Goal: Task Accomplishment & Management: Complete application form

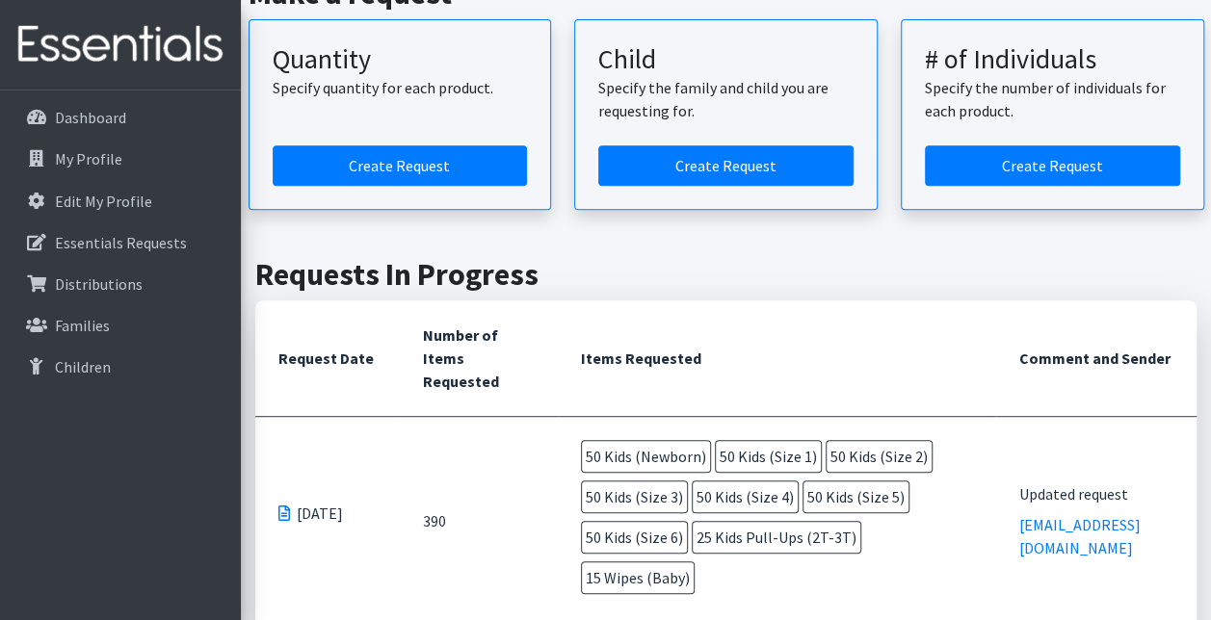
scroll to position [326, 0]
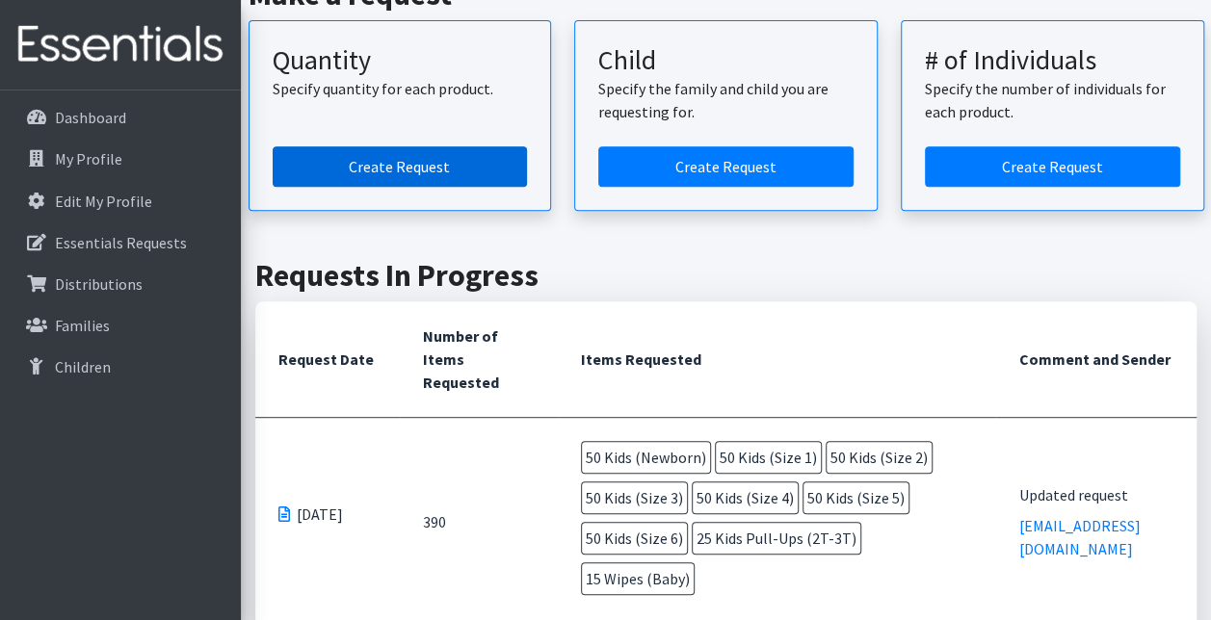
click at [401, 168] on link "Create Request" at bounding box center [400, 166] width 255 height 40
click at [415, 170] on link "Create Request" at bounding box center [400, 166] width 255 height 40
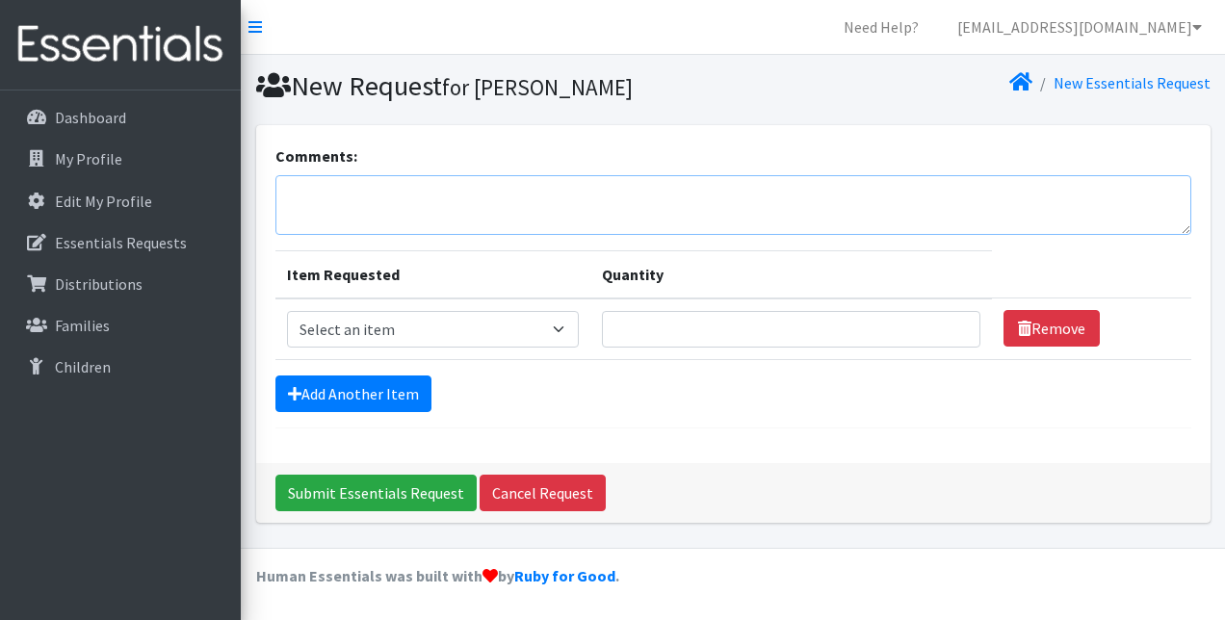
click at [360, 212] on textarea "Comments:" at bounding box center [733, 205] width 916 height 60
type textarea "My apologies for all of the changes. I think this is the right order."
click at [557, 326] on select "Select an item Kids (Newborn) Kids (Size 1) Kids (Size 2) Kids (Size 3) Kids (S…" at bounding box center [433, 329] width 293 height 37
select select "3400"
click at [287, 311] on select "Select an item Kids (Newborn) Kids (Size 1) Kids (Size 2) Kids (Size 3) Kids (S…" at bounding box center [433, 329] width 293 height 37
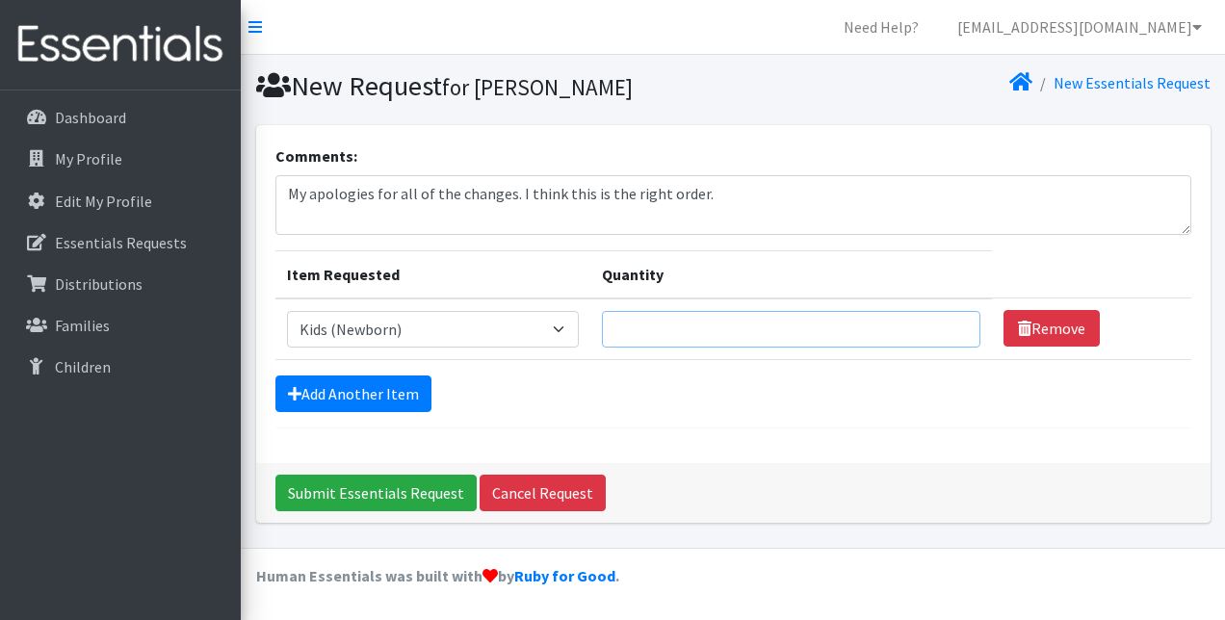
click at [647, 327] on input "Quantity" at bounding box center [791, 329] width 378 height 37
type input "15"
click at [360, 395] on link "Add Another Item" at bounding box center [353, 394] width 156 height 37
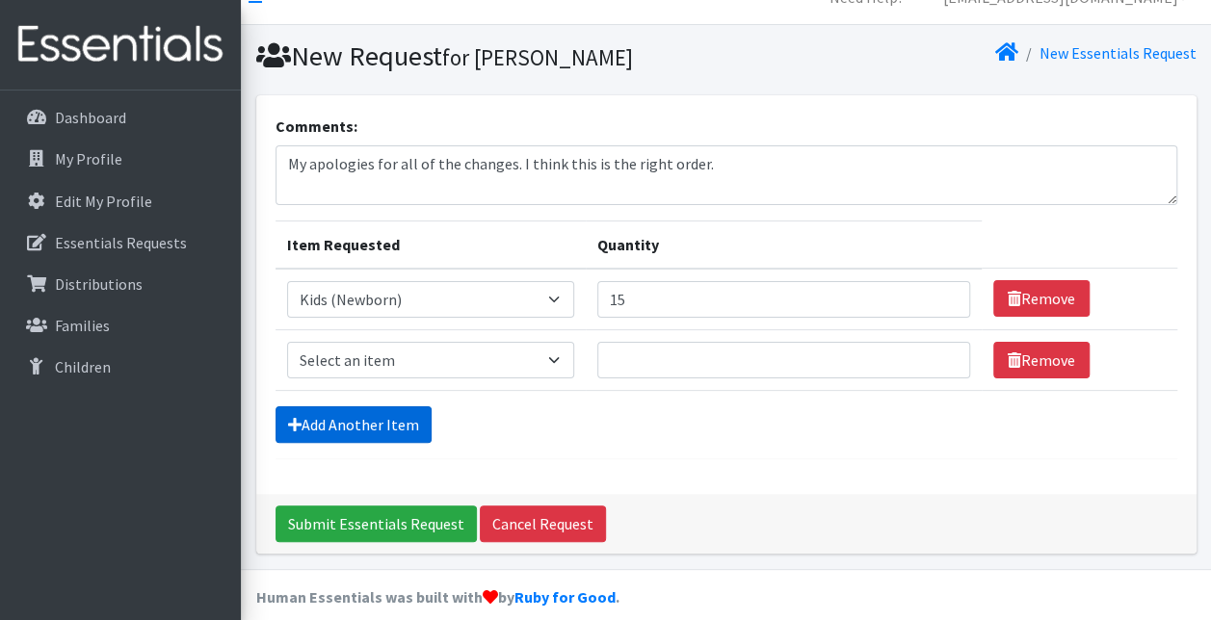
scroll to position [47, 0]
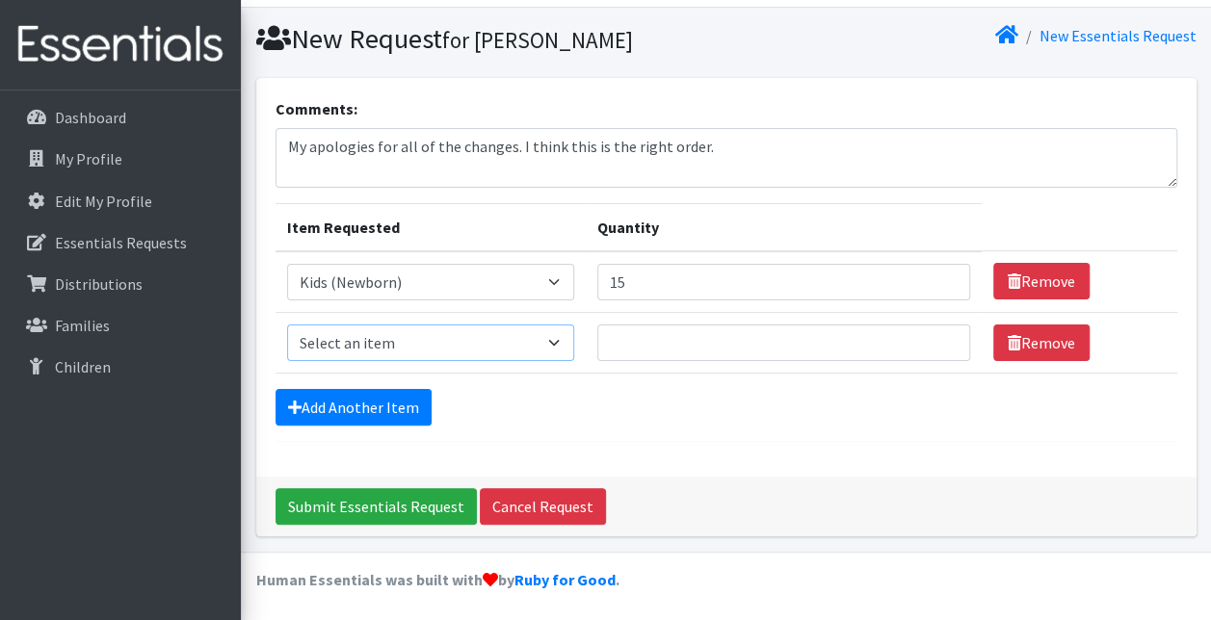
click at [551, 343] on select "Select an item Kids (Newborn) Kids (Size 1) Kids (Size 2) Kids (Size 3) Kids (S…" at bounding box center [430, 343] width 287 height 37
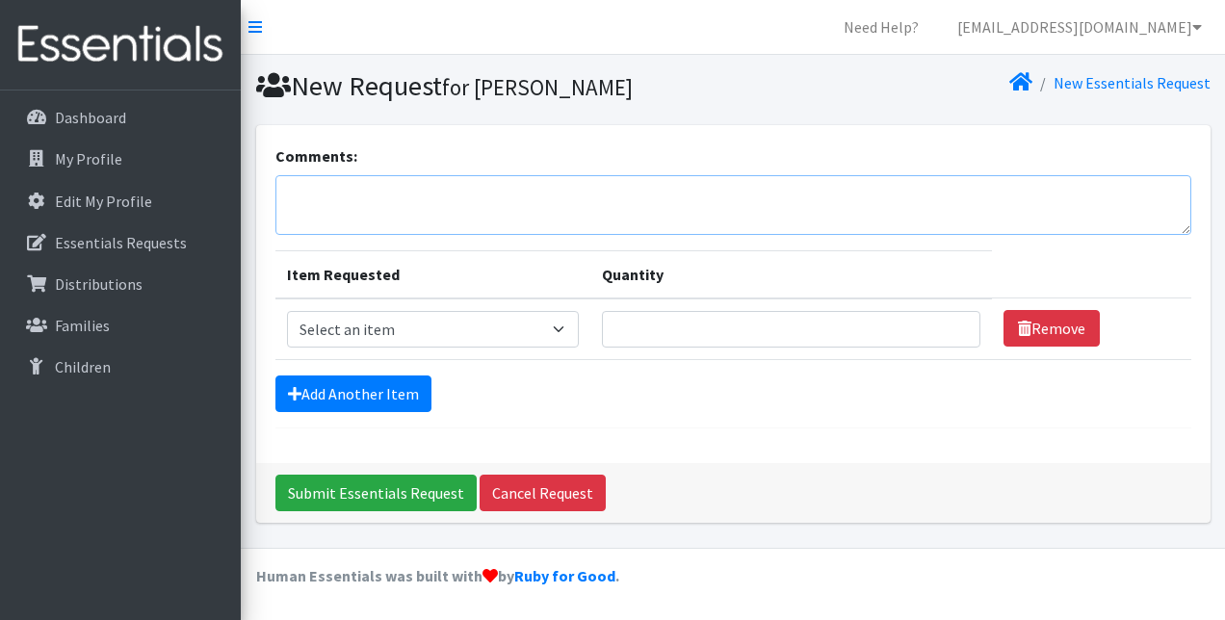
click at [352, 189] on textarea "Comments:" at bounding box center [733, 205] width 916 height 60
type textarea "Updated request. My apologies for all the changes."
click at [557, 328] on select "Select an item Kids (Newborn) Kids (Size 1) Kids (Size 2) Kids (Size 3) Kids (S…" at bounding box center [433, 329] width 293 height 37
select select "3400"
click at [287, 311] on select "Select an item Kids (Newborn) Kids (Size 1) Kids (Size 2) Kids (Size 3) Kids (S…" at bounding box center [433, 329] width 293 height 37
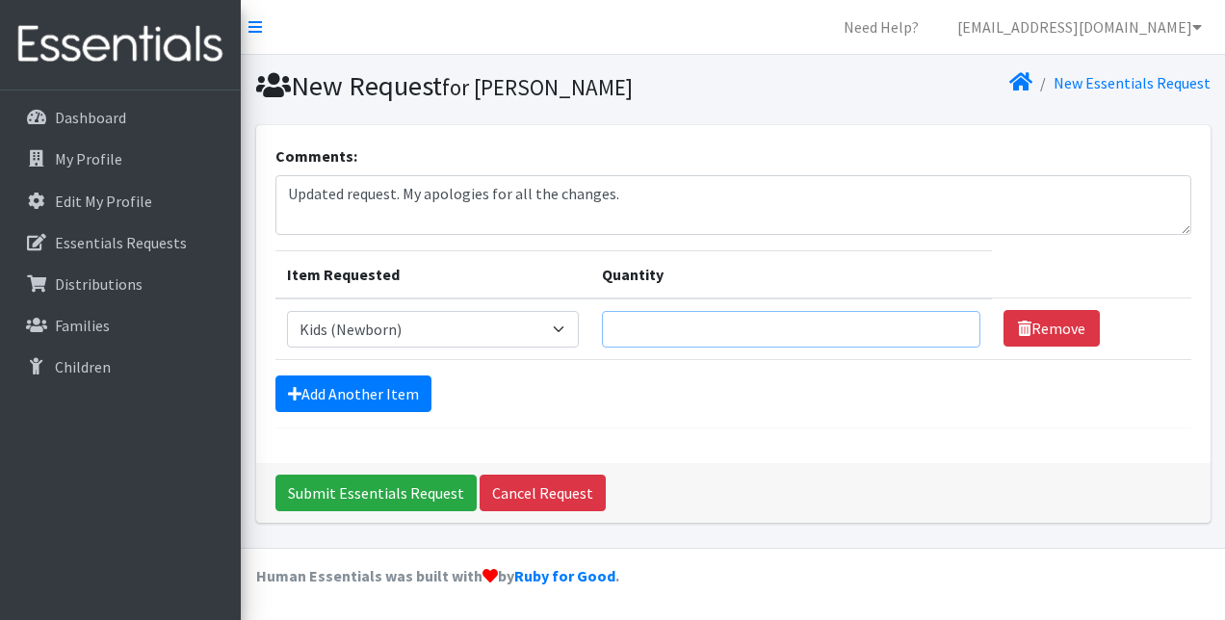
click at [624, 326] on input "Quantity" at bounding box center [791, 329] width 378 height 37
type input "15"
click at [378, 394] on link "Add Another Item" at bounding box center [353, 394] width 156 height 37
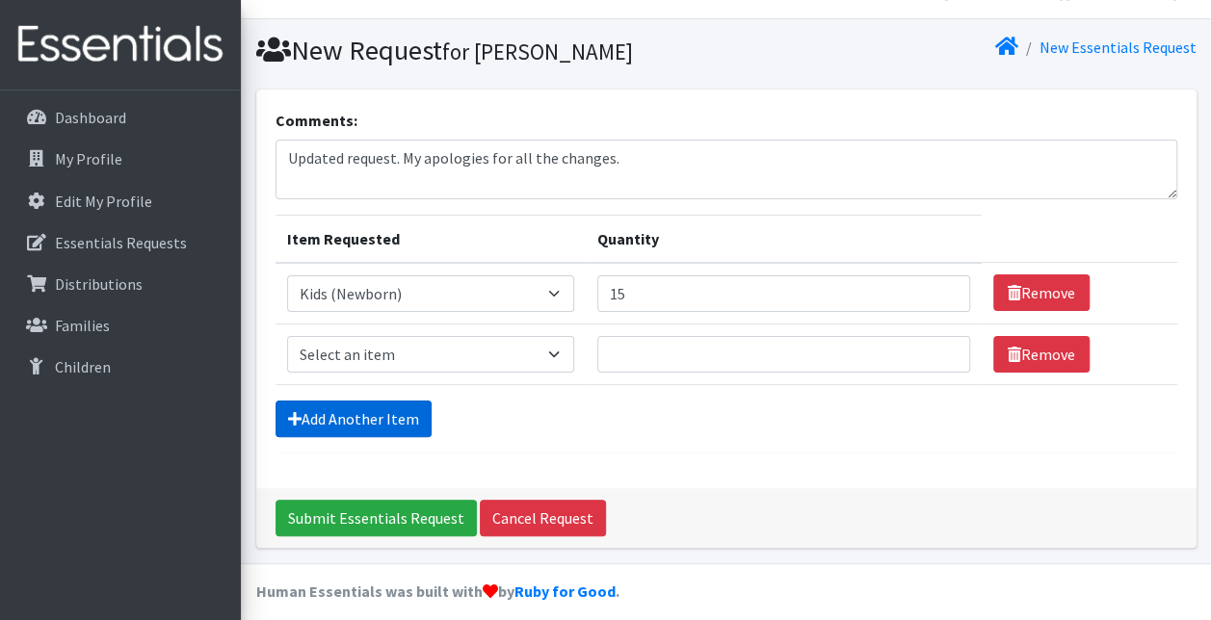
scroll to position [47, 0]
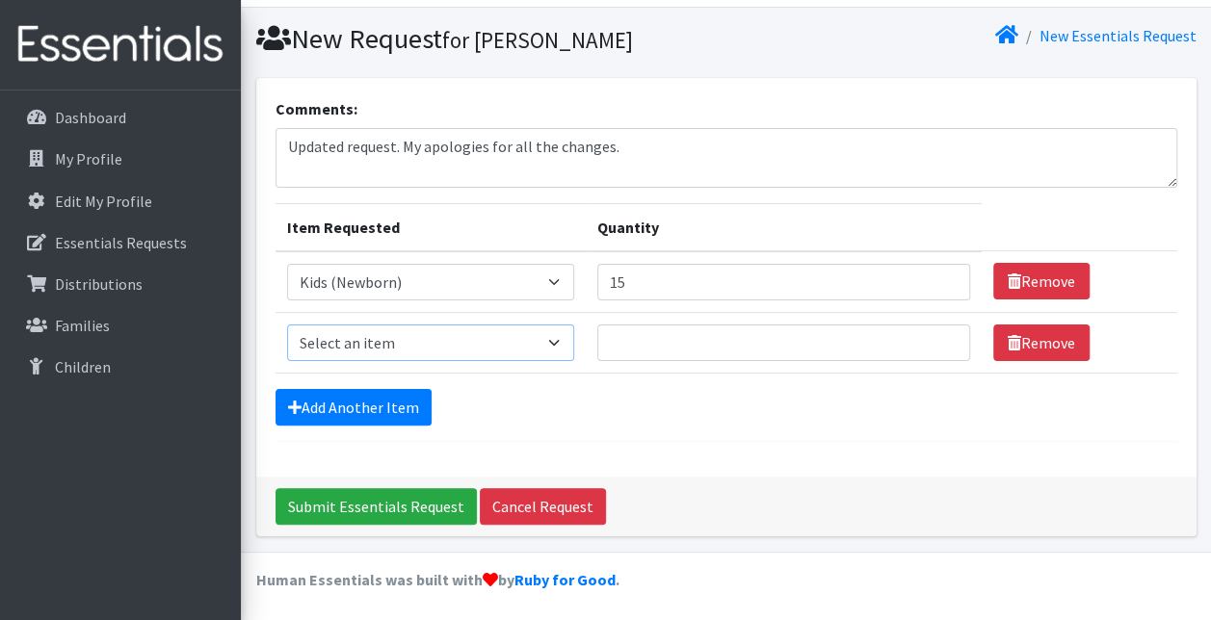
click at [557, 348] on select "Select an item Kids (Newborn) Kids (Size 1) Kids (Size 2) Kids (Size 3) Kids (S…" at bounding box center [430, 343] width 287 height 37
select select "3401"
click at [287, 325] on select "Select an item Kids (Newborn) Kids (Size 1) Kids (Size 2) Kids (Size 3) Kids (S…" at bounding box center [430, 343] width 287 height 37
click at [626, 341] on input "Quantity" at bounding box center [783, 343] width 373 height 37
type input "15"
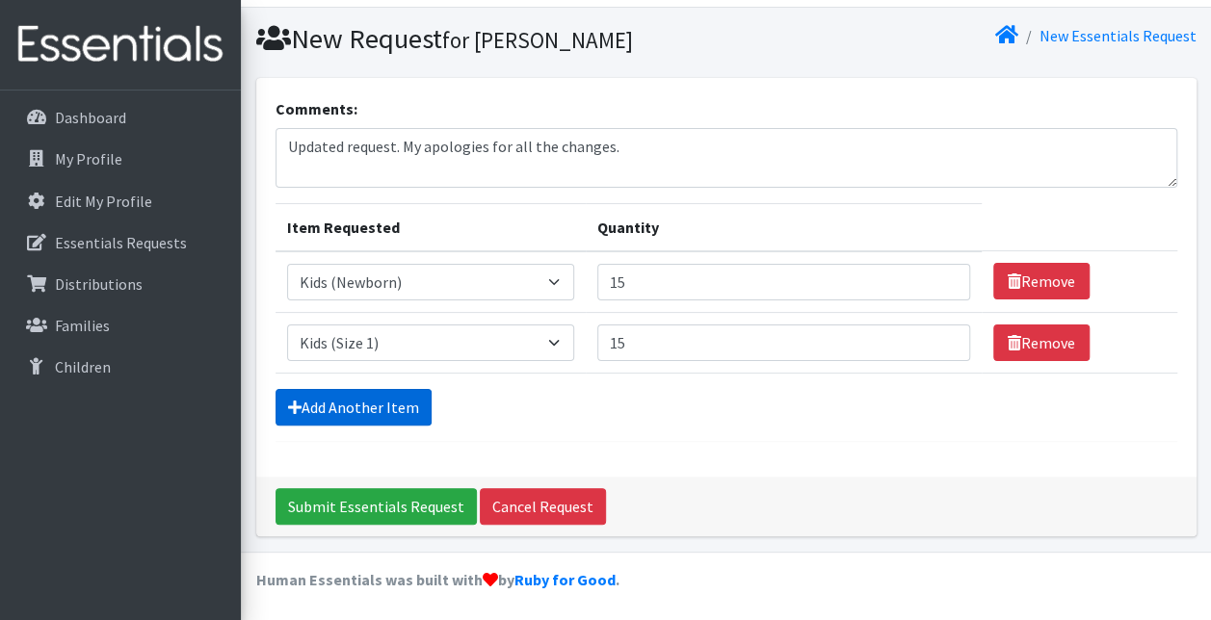
click at [394, 404] on link "Add Another Item" at bounding box center [353, 407] width 156 height 37
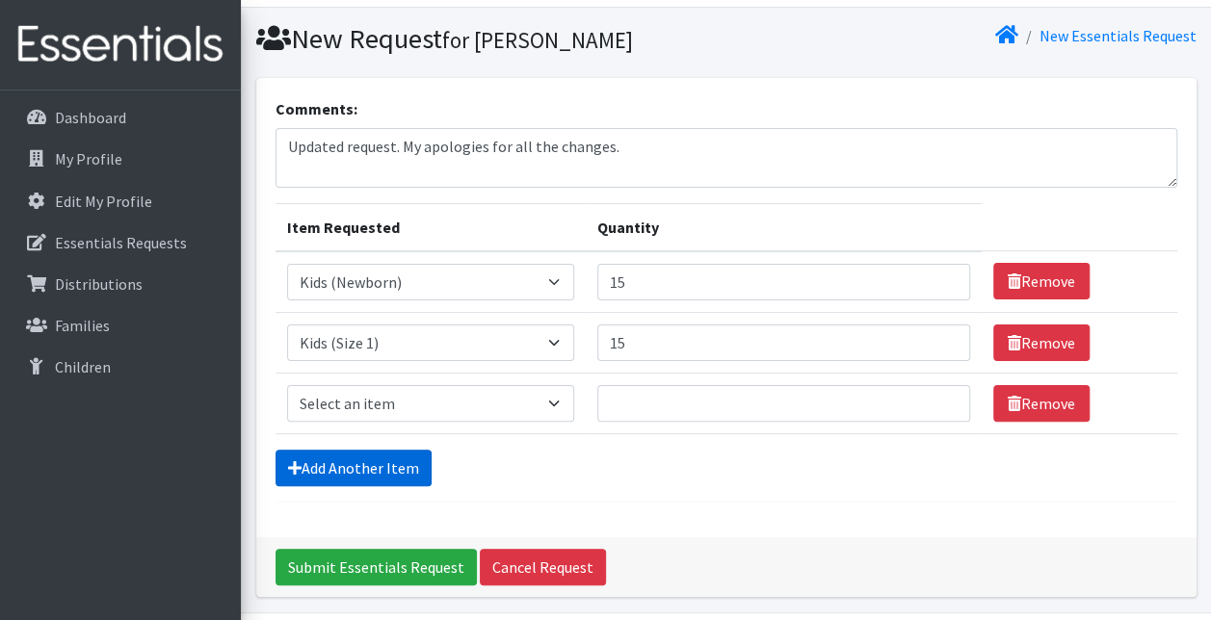
scroll to position [108, 0]
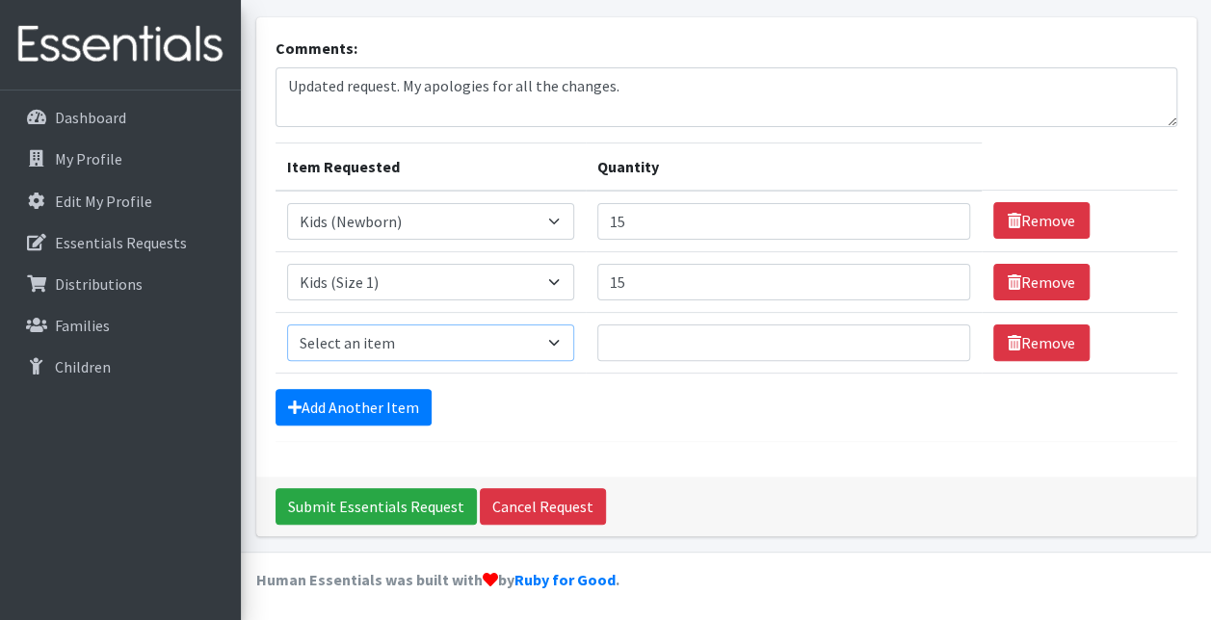
click at [555, 342] on select "Select an item Kids (Newborn) Kids (Size 1) Kids (Size 2) Kids (Size 3) Kids (S…" at bounding box center [430, 343] width 287 height 37
select select "3420"
click at [287, 325] on select "Select an item Kids (Newborn) Kids (Size 1) Kids (Size 2) Kids (Size 3) Kids (S…" at bounding box center [430, 343] width 287 height 37
click at [618, 334] on input "Quantity" at bounding box center [783, 343] width 373 height 37
type input "15"
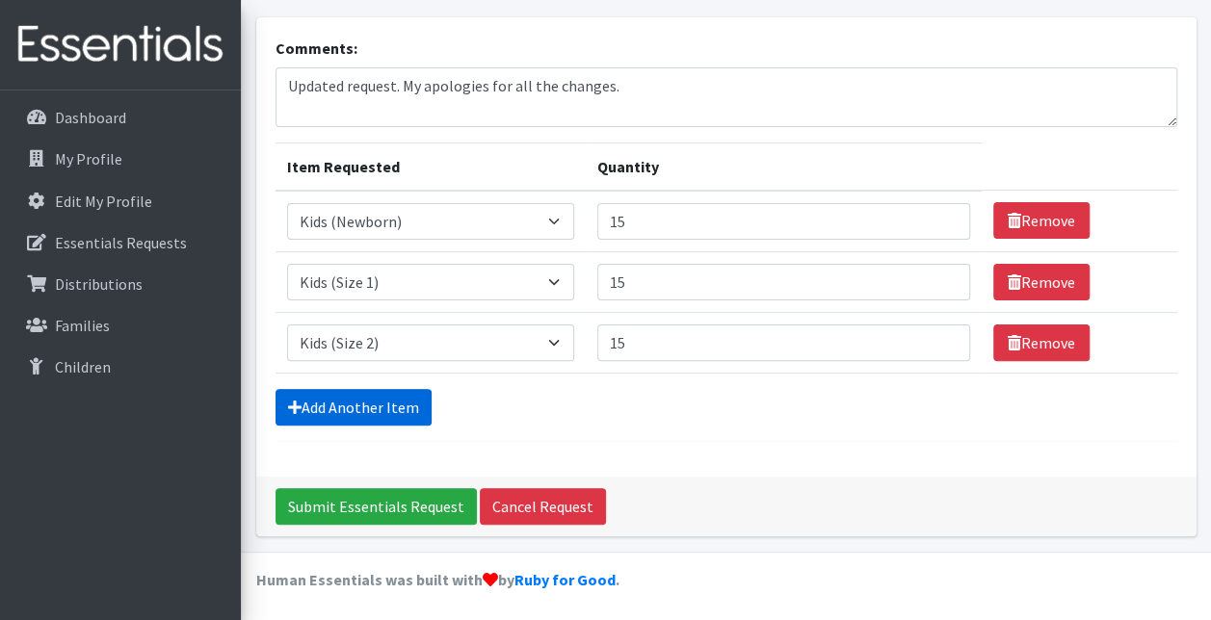
click at [403, 404] on link "Add Another Item" at bounding box center [353, 407] width 156 height 37
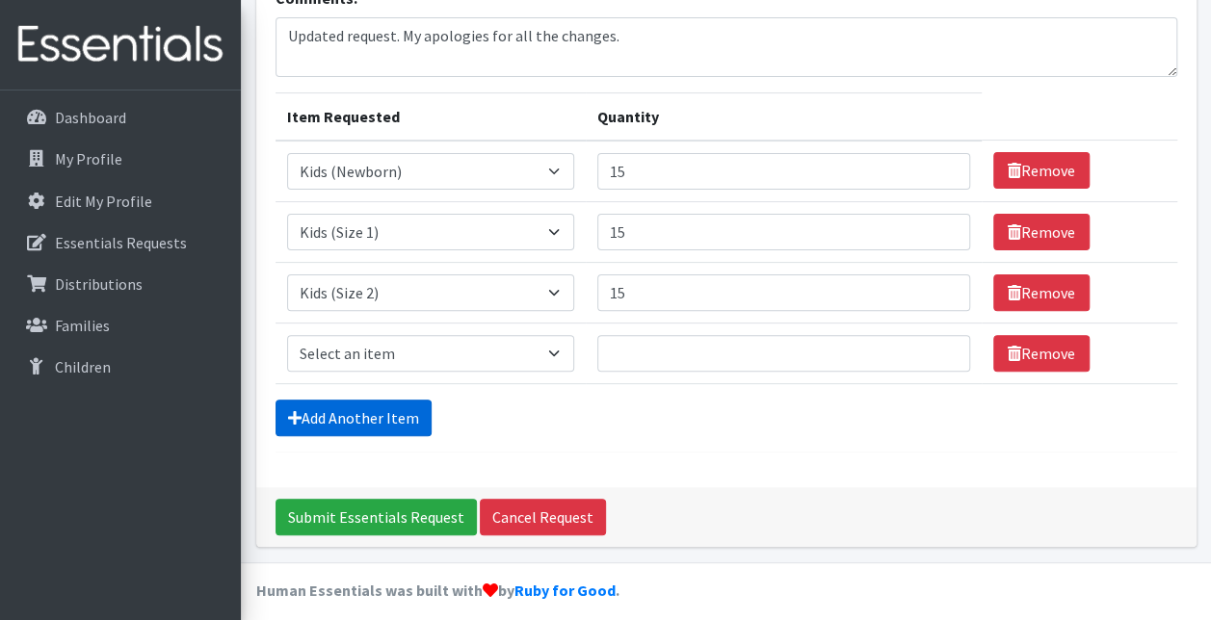
scroll to position [168, 0]
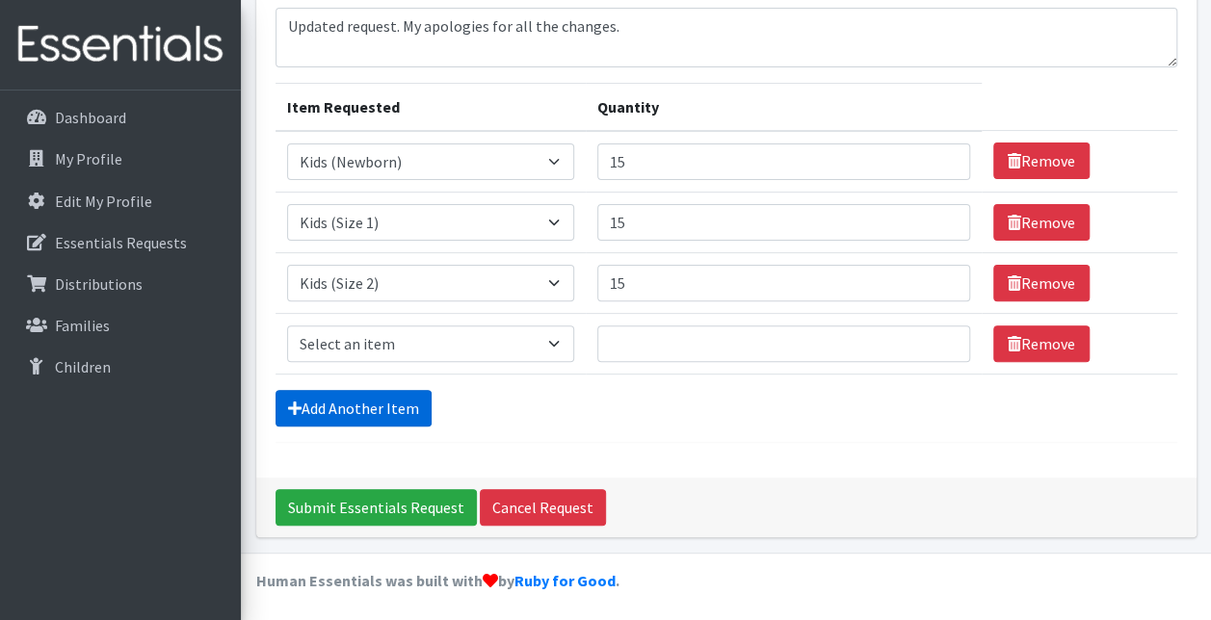
click at [403, 404] on link "Add Another Item" at bounding box center [353, 408] width 156 height 37
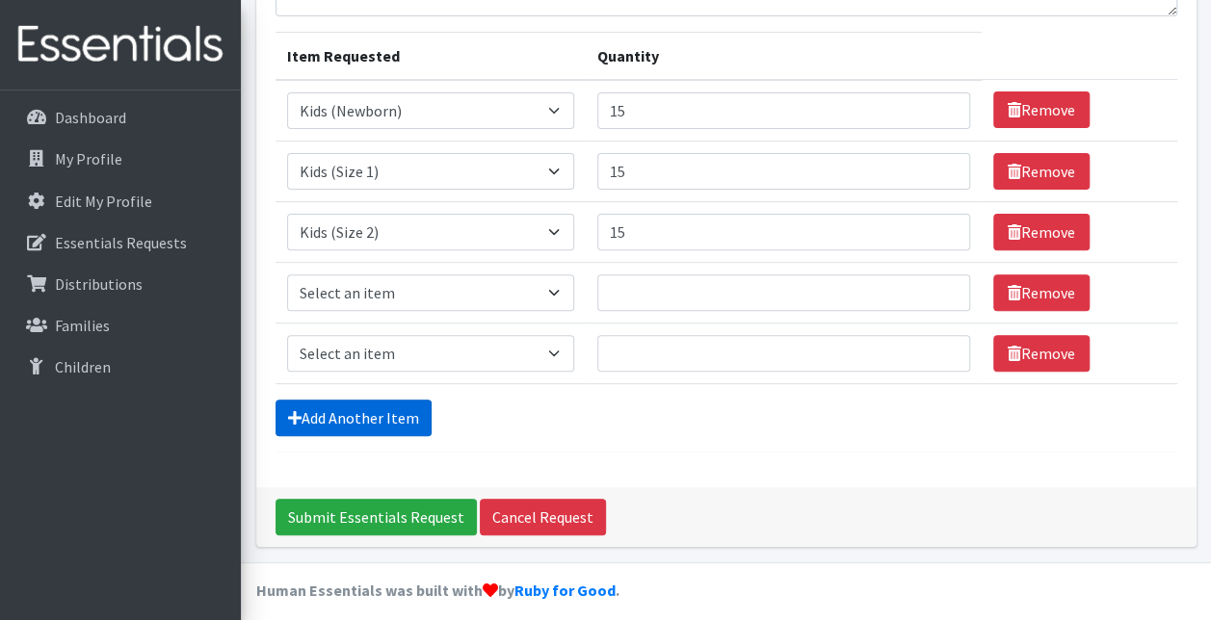
scroll to position [228, 0]
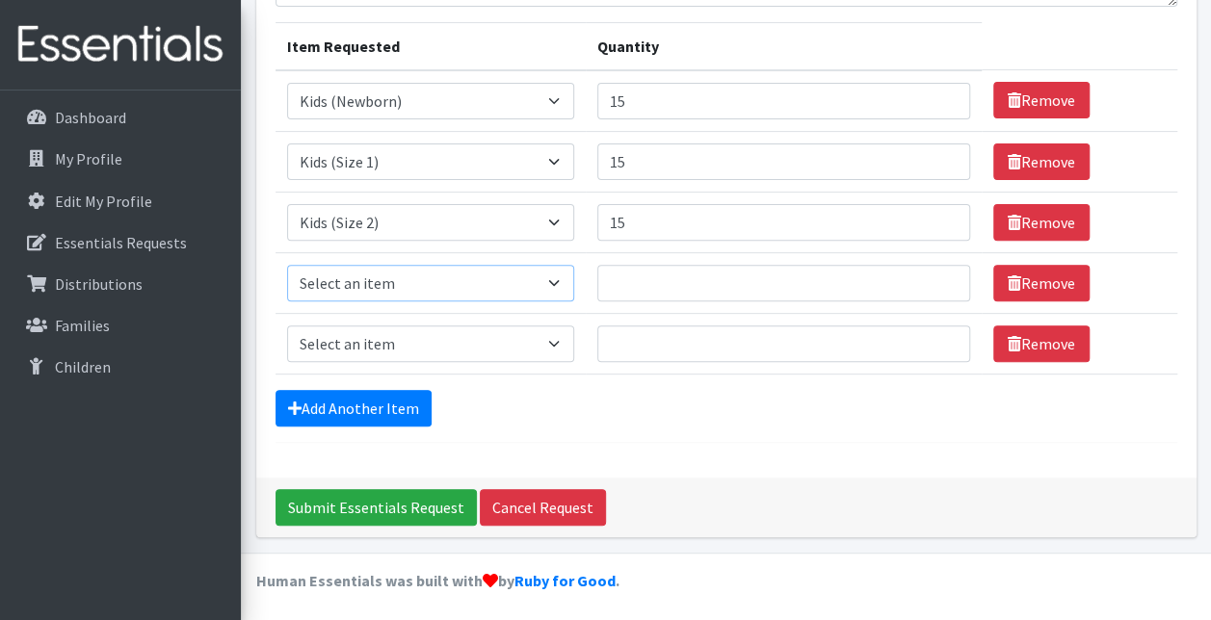
click at [559, 281] on select "Select an item Kids (Newborn) Kids (Size 1) Kids (Size 2) Kids (Size 3) Kids (S…" at bounding box center [430, 283] width 287 height 37
select select "3393"
click at [287, 265] on select "Select an item Kids (Newborn) Kids (Size 1) Kids (Size 2) Kids (Size 3) Kids (S…" at bounding box center [430, 283] width 287 height 37
click at [630, 287] on input "Quantity" at bounding box center [783, 283] width 373 height 37
type input "15"
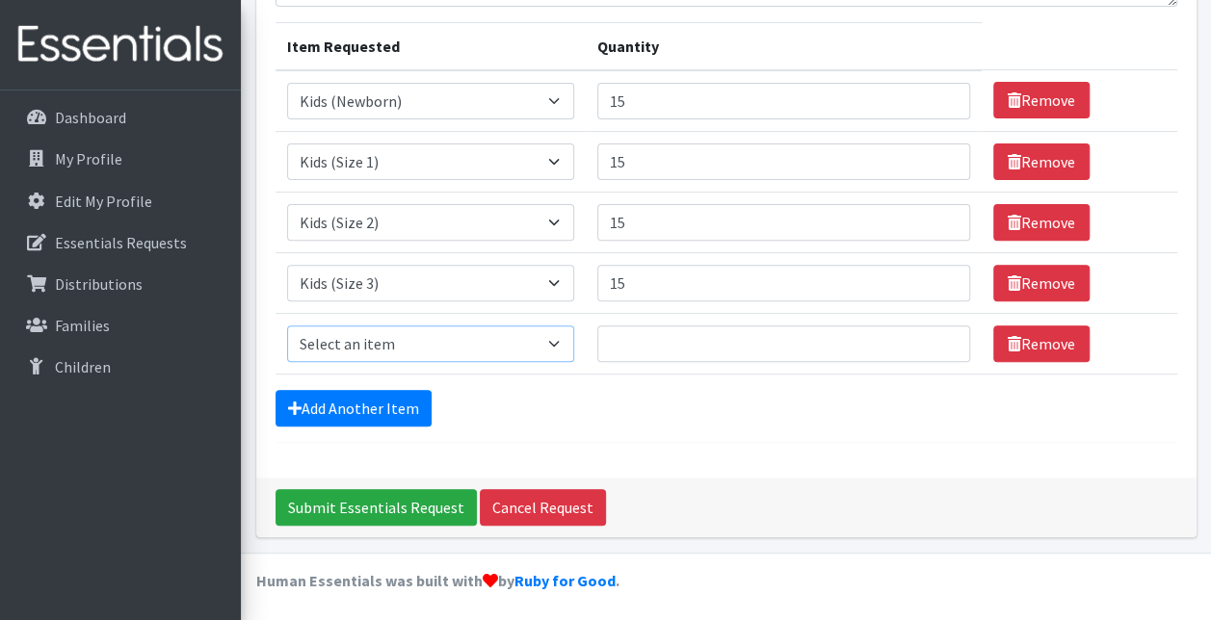
click at [557, 335] on select "Select an item Kids (Newborn) Kids (Size 1) Kids (Size 2) Kids (Size 3) Kids (S…" at bounding box center [430, 344] width 287 height 37
select select "3394"
click at [287, 326] on select "Select an item Kids (Newborn) Kids (Size 1) Kids (Size 2) Kids (Size 3) Kids (S…" at bounding box center [430, 344] width 287 height 37
click at [624, 342] on input "Quantity" at bounding box center [783, 344] width 373 height 37
type input "15"
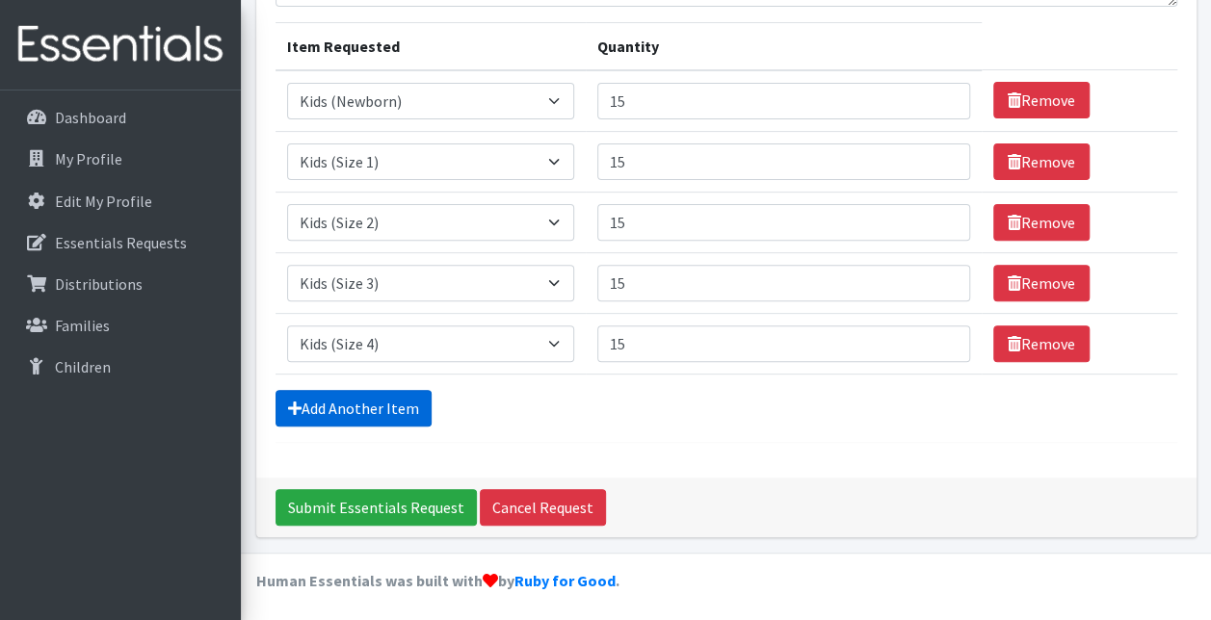
click at [366, 402] on link "Add Another Item" at bounding box center [353, 408] width 156 height 37
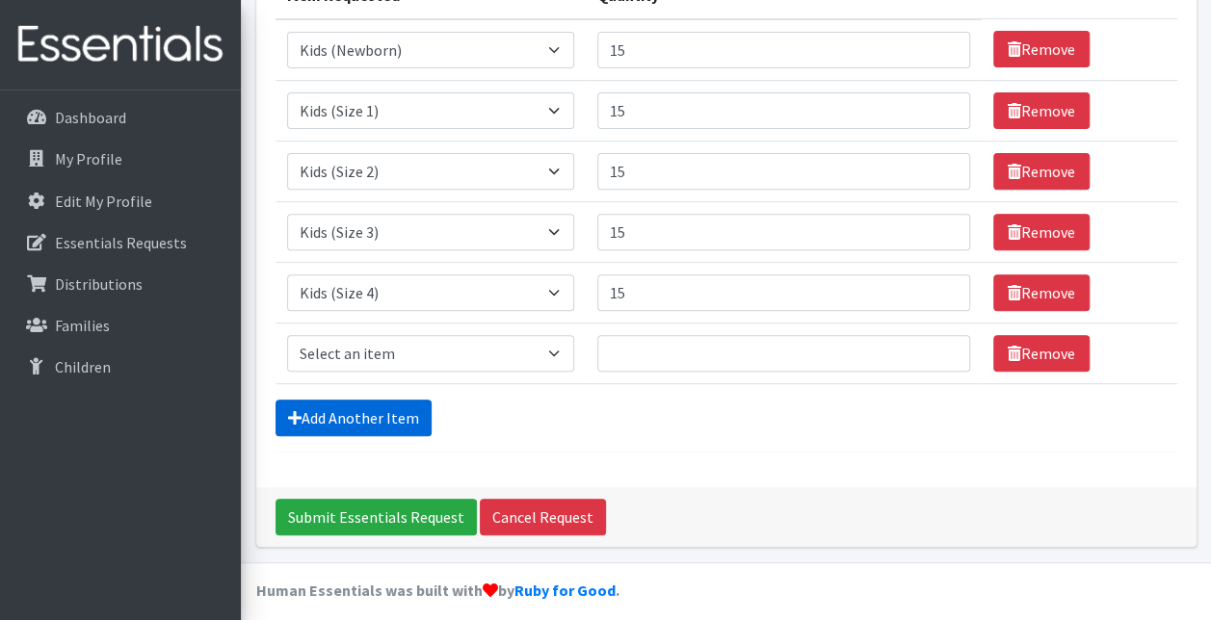
scroll to position [289, 0]
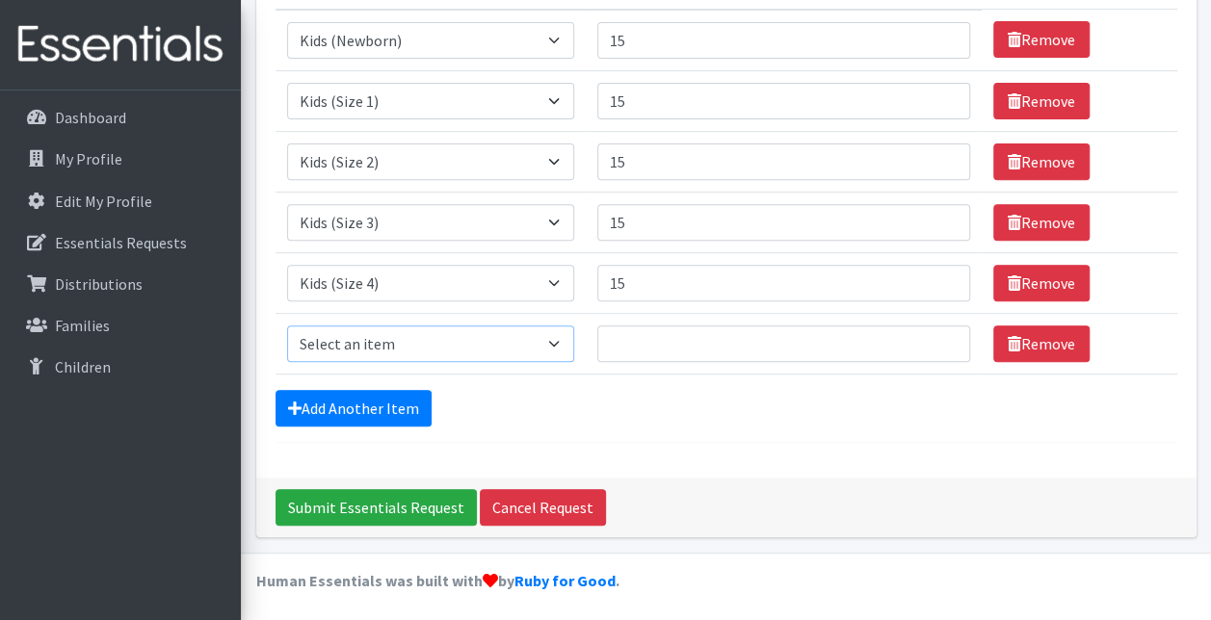
click at [555, 341] on select "Select an item Kids (Newborn) Kids (Size 1) Kids (Size 2) Kids (Size 3) Kids (S…" at bounding box center [430, 344] width 287 height 37
select select "3407"
click at [287, 326] on select "Select an item Kids (Newborn) Kids (Size 1) Kids (Size 2) Kids (Size 3) Kids (S…" at bounding box center [430, 344] width 287 height 37
click at [625, 335] on input "Quantity" at bounding box center [783, 344] width 373 height 37
type input "15"
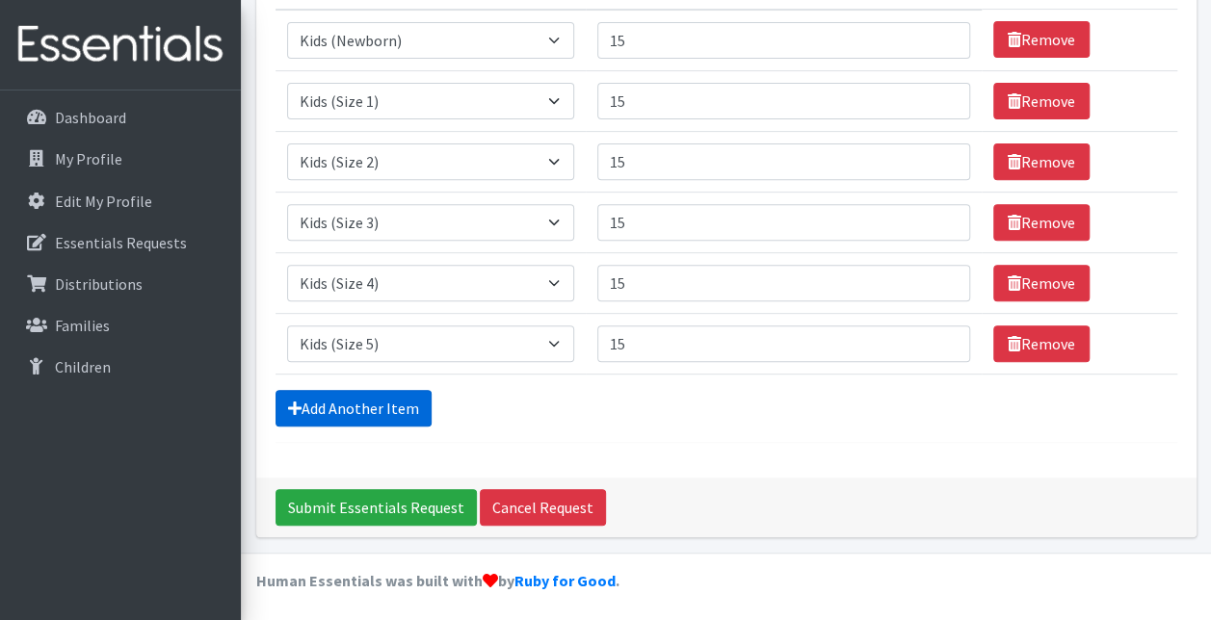
click at [383, 402] on link "Add Another Item" at bounding box center [353, 408] width 156 height 37
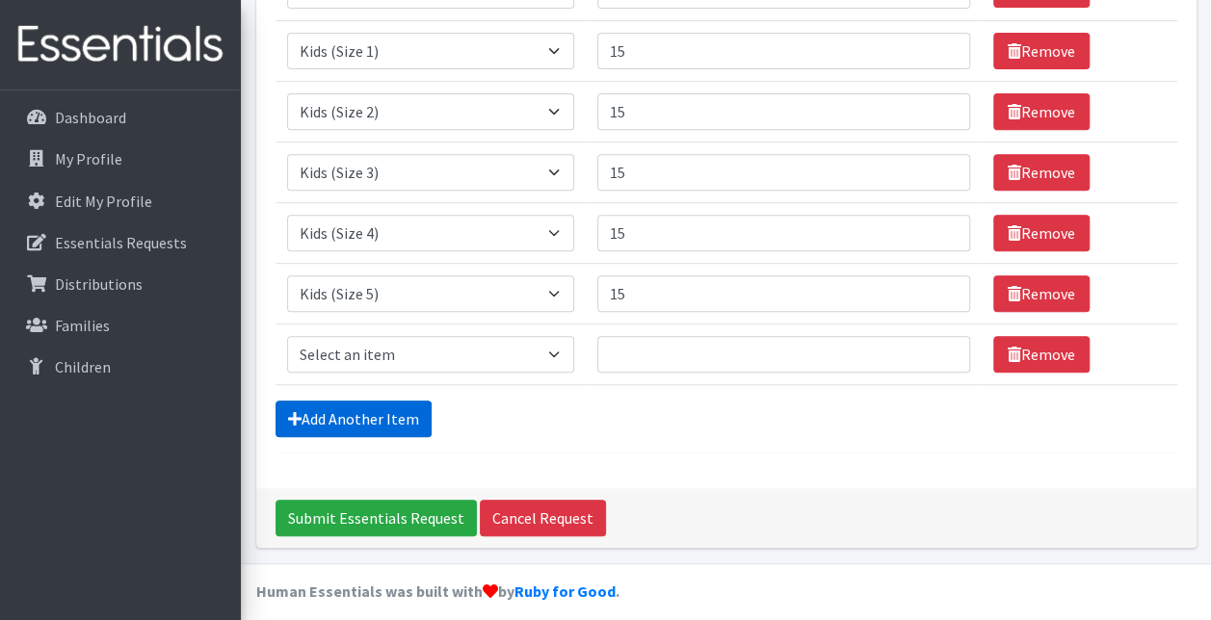
scroll to position [349, 0]
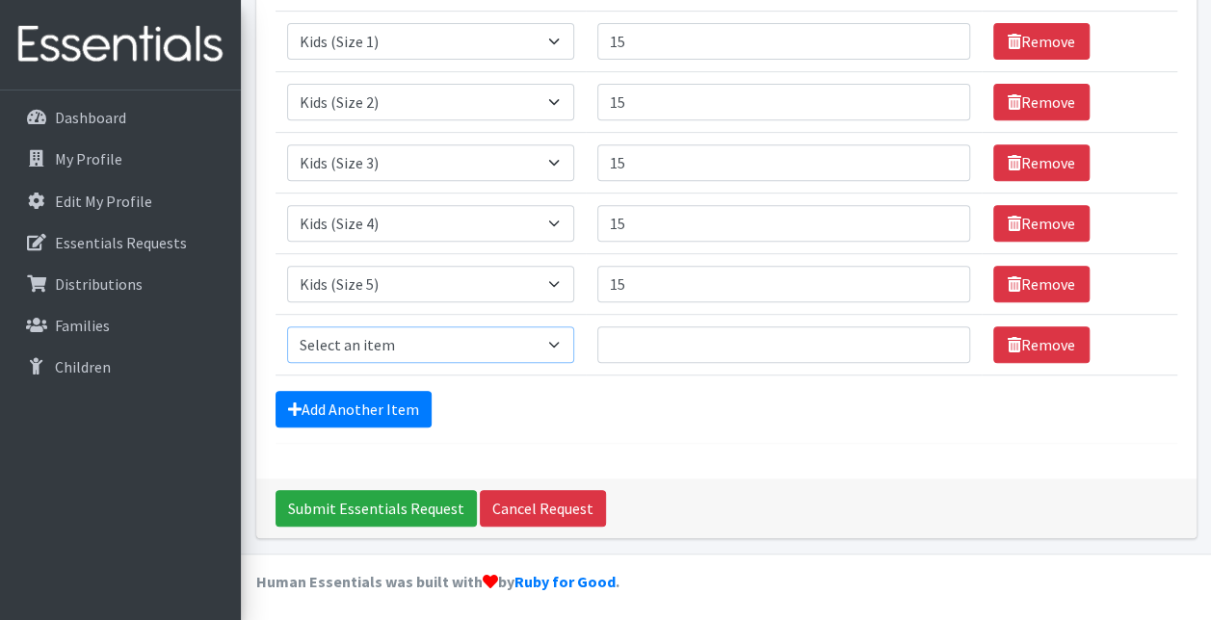
click at [563, 341] on select "Select an item Kids (Newborn) Kids (Size 1) Kids (Size 2) Kids (Size 3) Kids (S…" at bounding box center [430, 344] width 287 height 37
select select "3419"
click at [287, 326] on select "Select an item Kids (Newborn) Kids (Size 1) Kids (Size 2) Kids (Size 3) Kids (S…" at bounding box center [430, 344] width 287 height 37
click at [629, 347] on input "Quantity" at bounding box center [783, 344] width 373 height 37
type input "15"
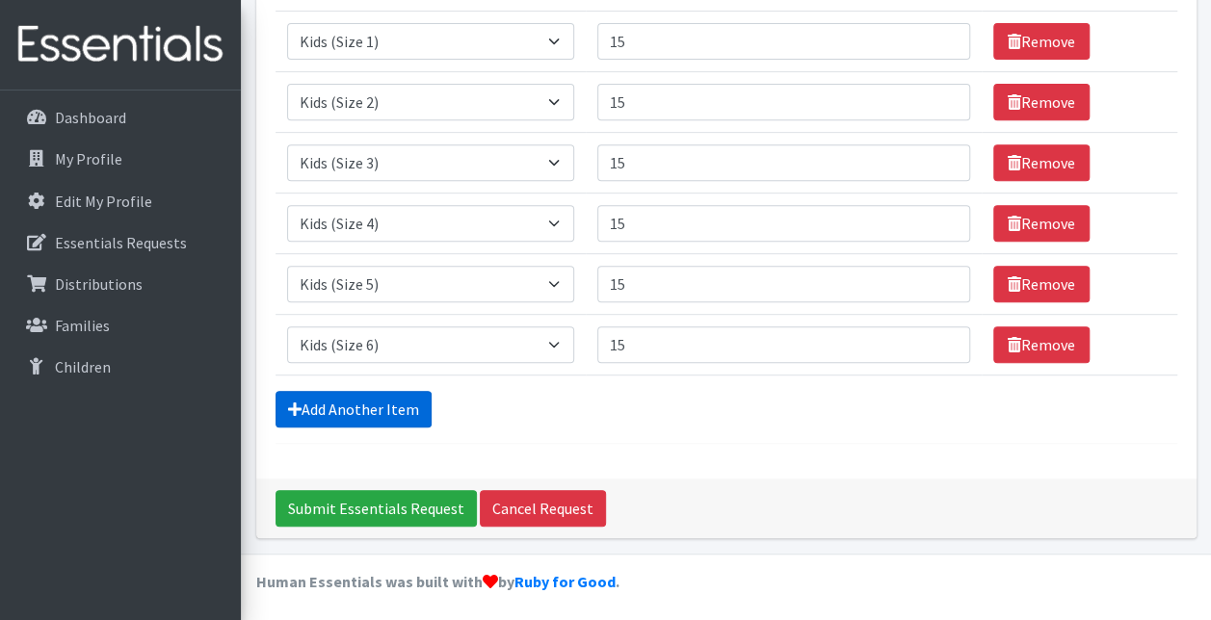
click at [358, 399] on link "Add Another Item" at bounding box center [353, 409] width 156 height 37
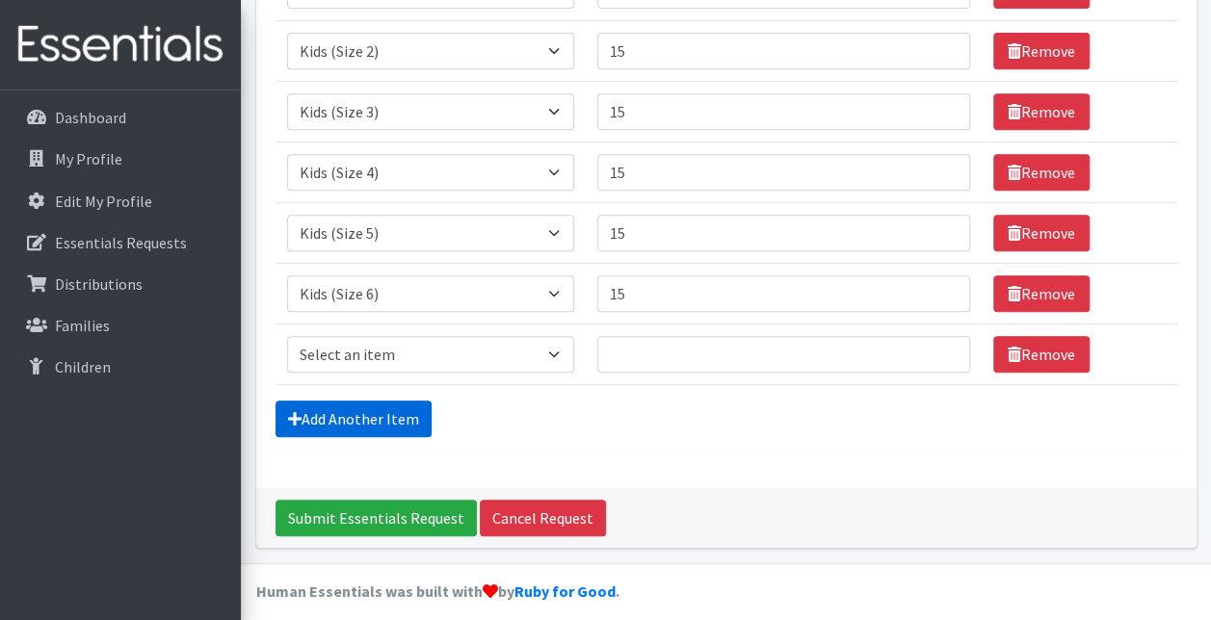
scroll to position [409, 0]
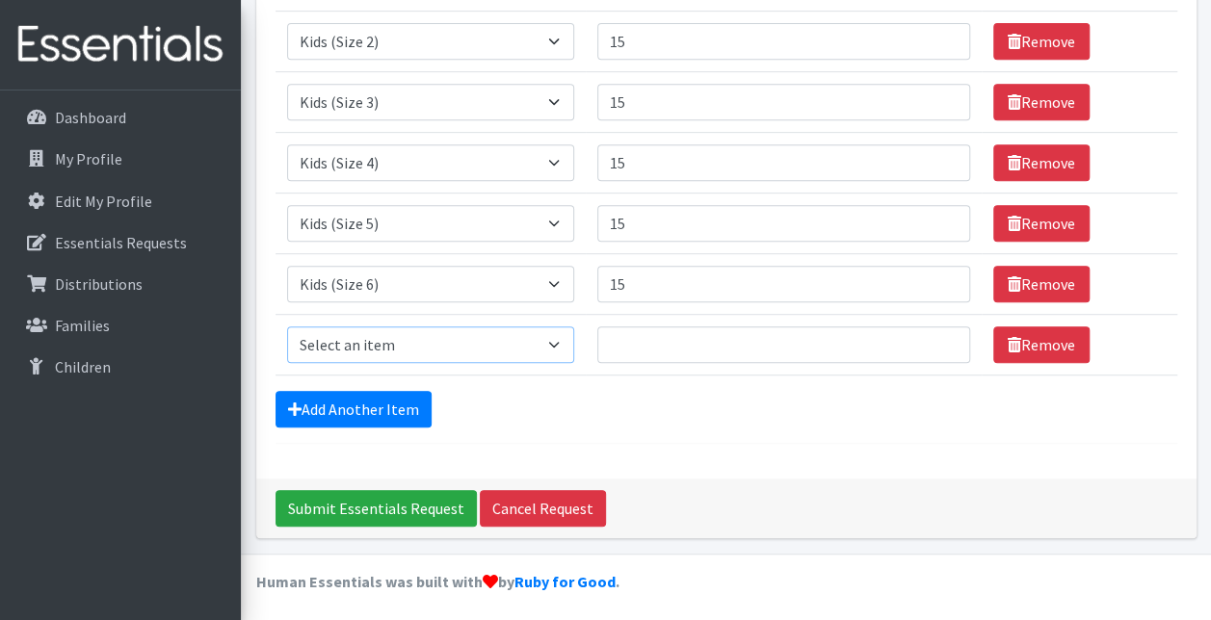
click at [561, 335] on select "Select an item Kids (Newborn) Kids (Size 1) Kids (Size 2) Kids (Size 3) Kids (S…" at bounding box center [430, 344] width 287 height 37
select select "3415"
click at [287, 326] on select "Select an item Kids (Newborn) Kids (Size 1) Kids (Size 2) Kids (Size 3) Kids (S…" at bounding box center [430, 344] width 287 height 37
click at [650, 329] on input "Quantity" at bounding box center [783, 344] width 373 height 37
type input "10"
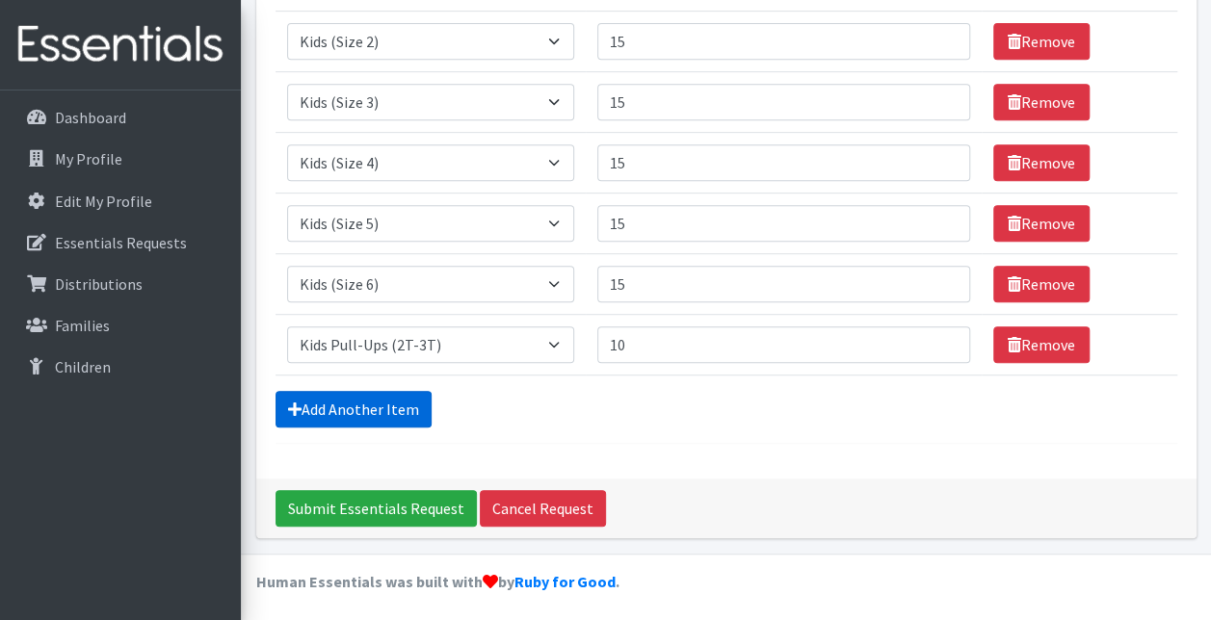
click at [328, 395] on link "Add Another Item" at bounding box center [353, 409] width 156 height 37
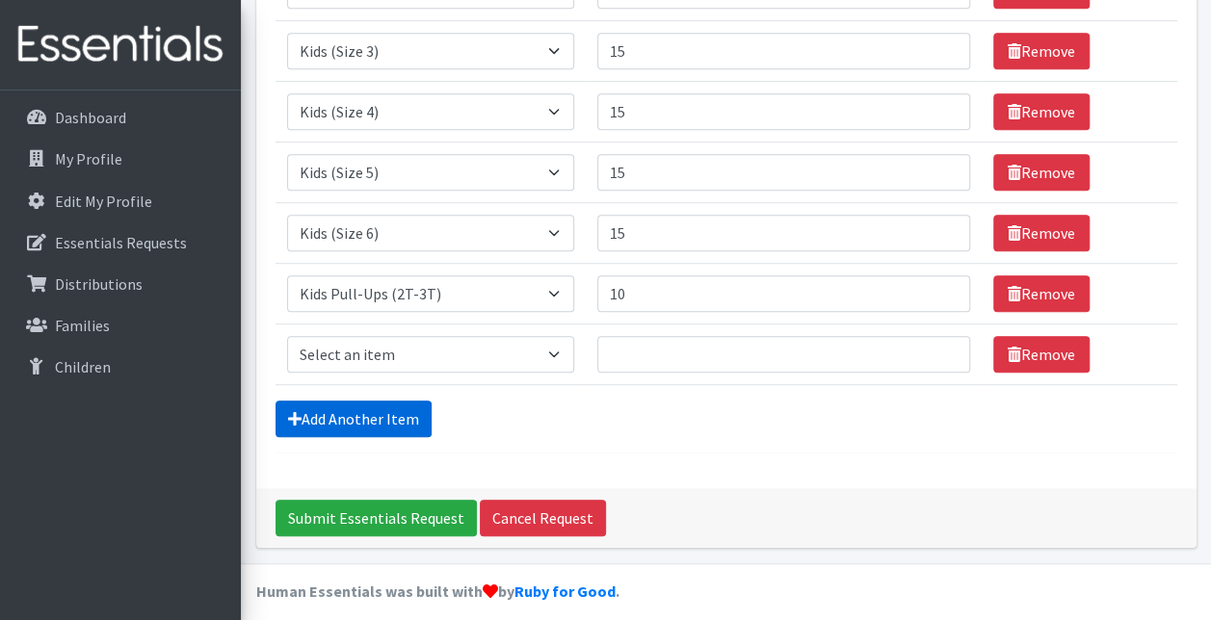
scroll to position [470, 0]
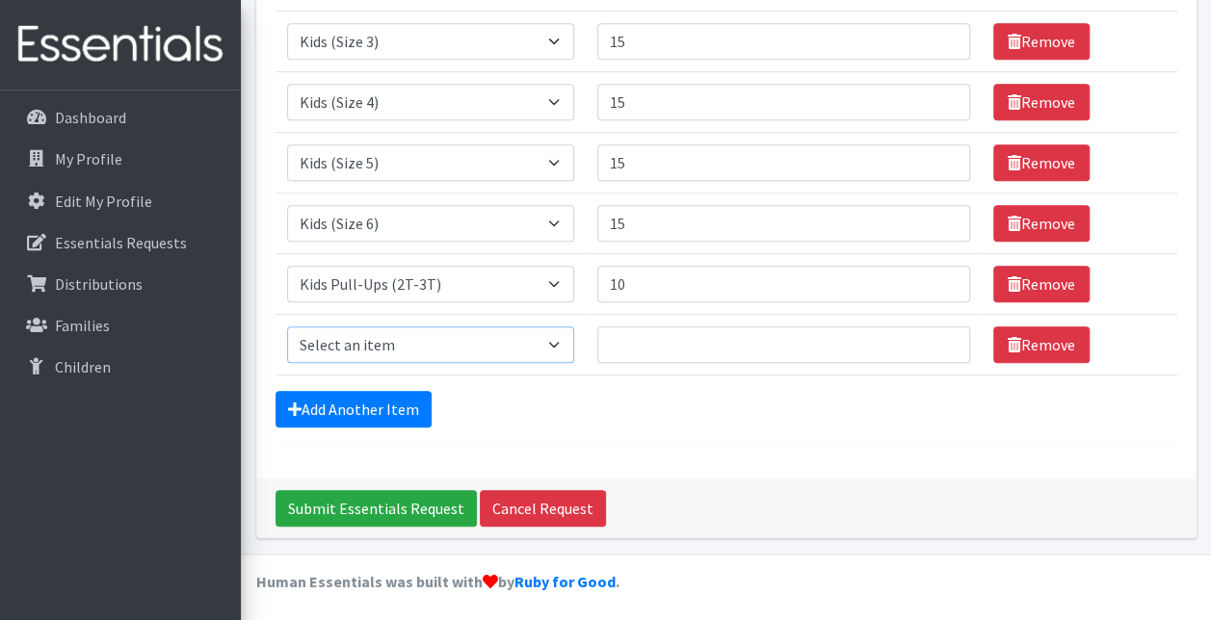
click at [562, 340] on select "Select an item Kids (Newborn) Kids (Size 1) Kids (Size 2) Kids (Size 3) Kids (S…" at bounding box center [430, 344] width 287 height 37
select select "3418"
click at [287, 326] on select "Select an item Kids (Newborn) Kids (Size 1) Kids (Size 2) Kids (Size 3) Kids (S…" at bounding box center [430, 344] width 287 height 37
click at [648, 284] on input "10" at bounding box center [783, 284] width 373 height 37
type input "1"
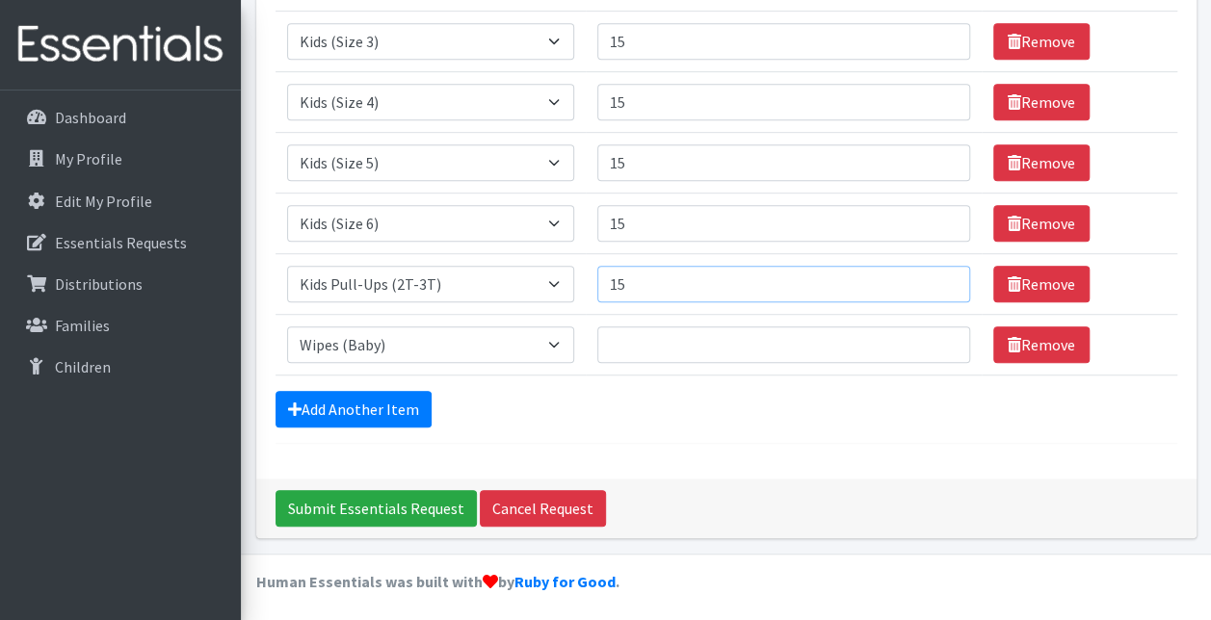
type input "15"
click at [657, 348] on input "Quantity" at bounding box center [783, 344] width 373 height 37
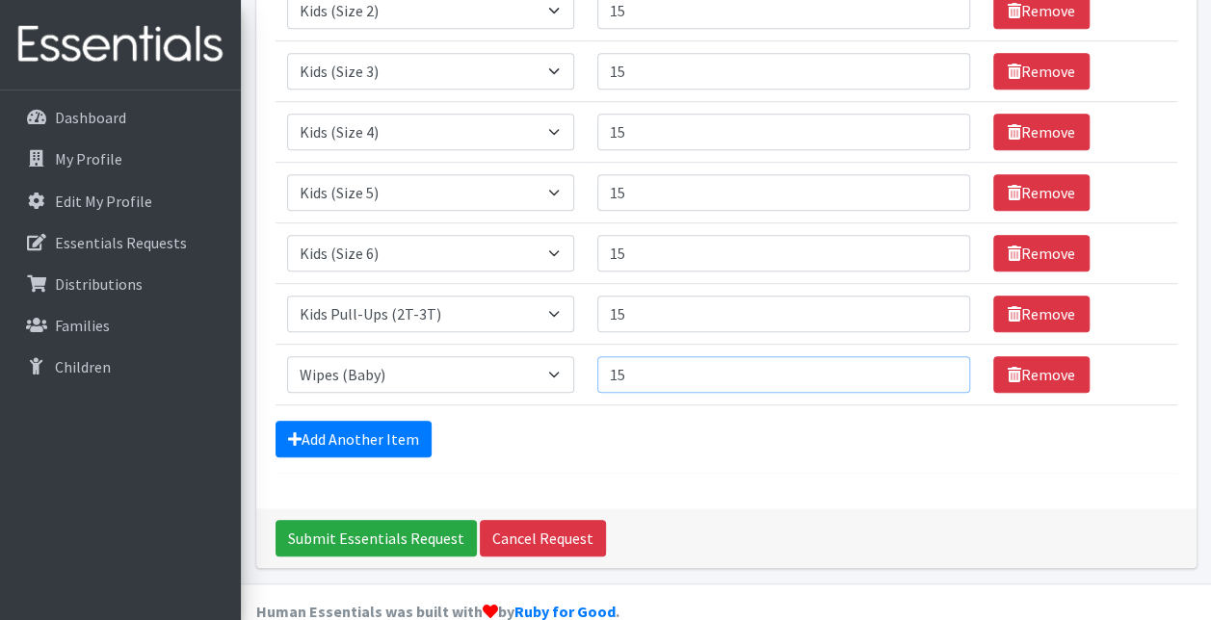
scroll to position [448, 0]
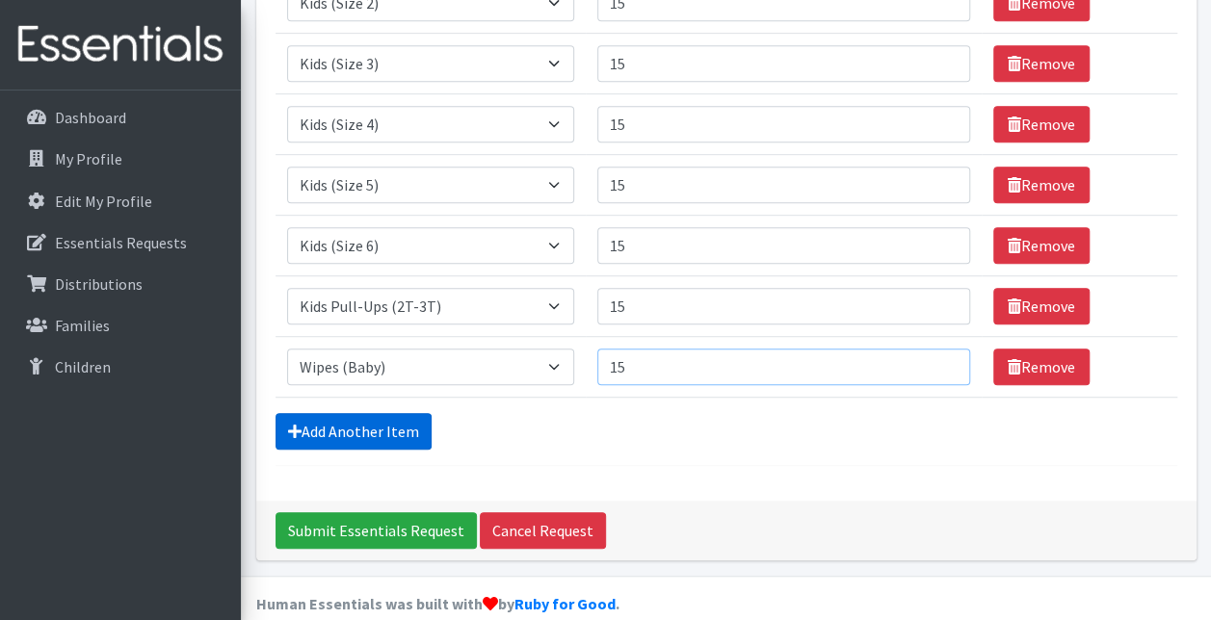
type input "15"
click at [379, 424] on link "Add Another Item" at bounding box center [353, 431] width 156 height 37
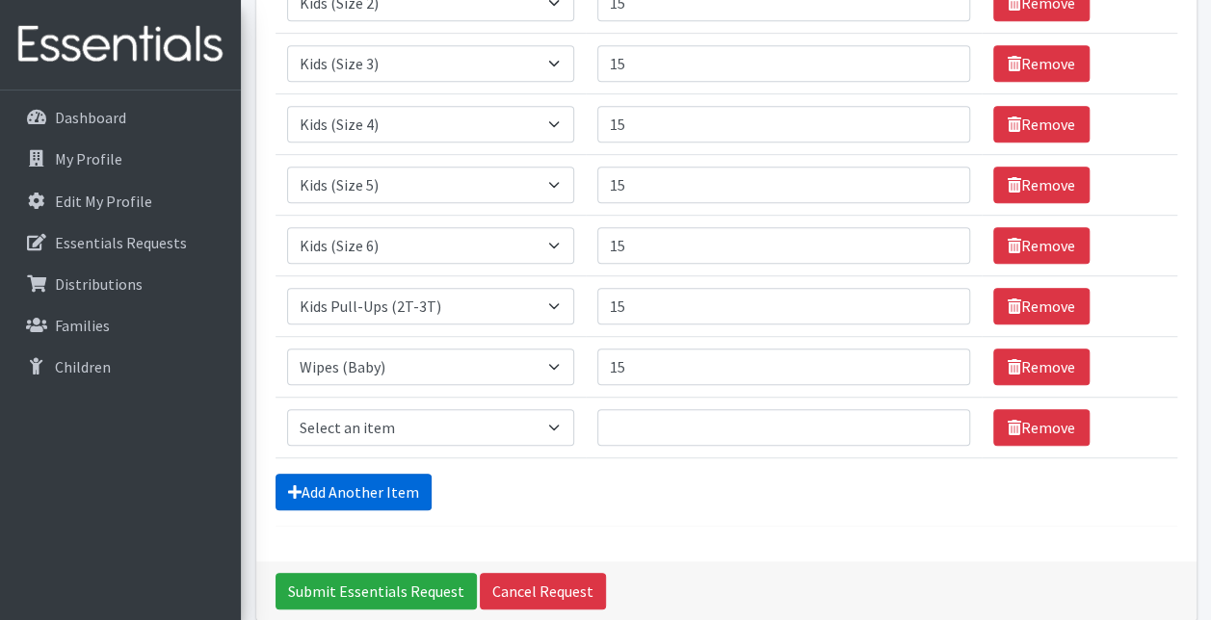
scroll to position [530, 0]
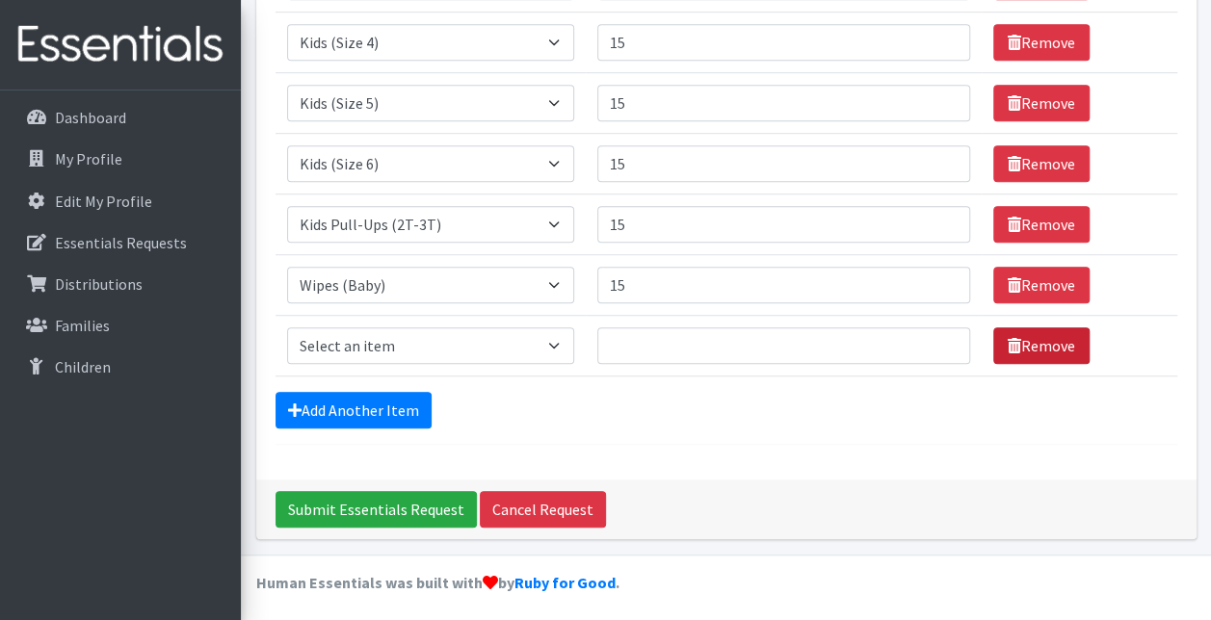
click at [1048, 339] on link "Remove" at bounding box center [1041, 345] width 96 height 37
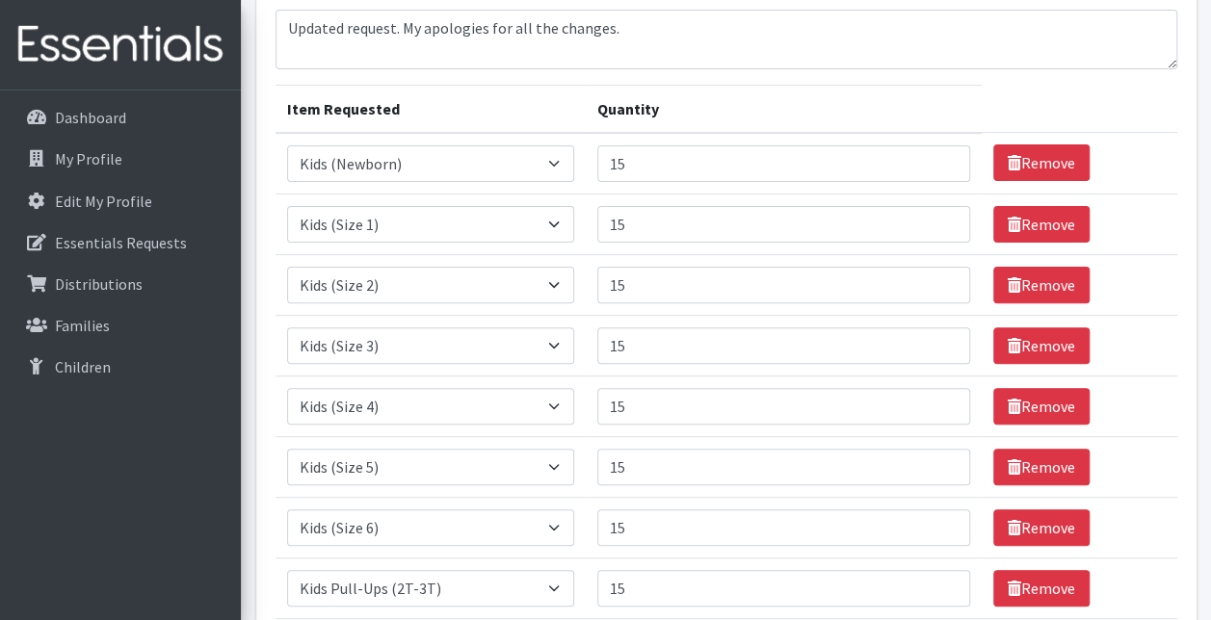
scroll to position [167, 0]
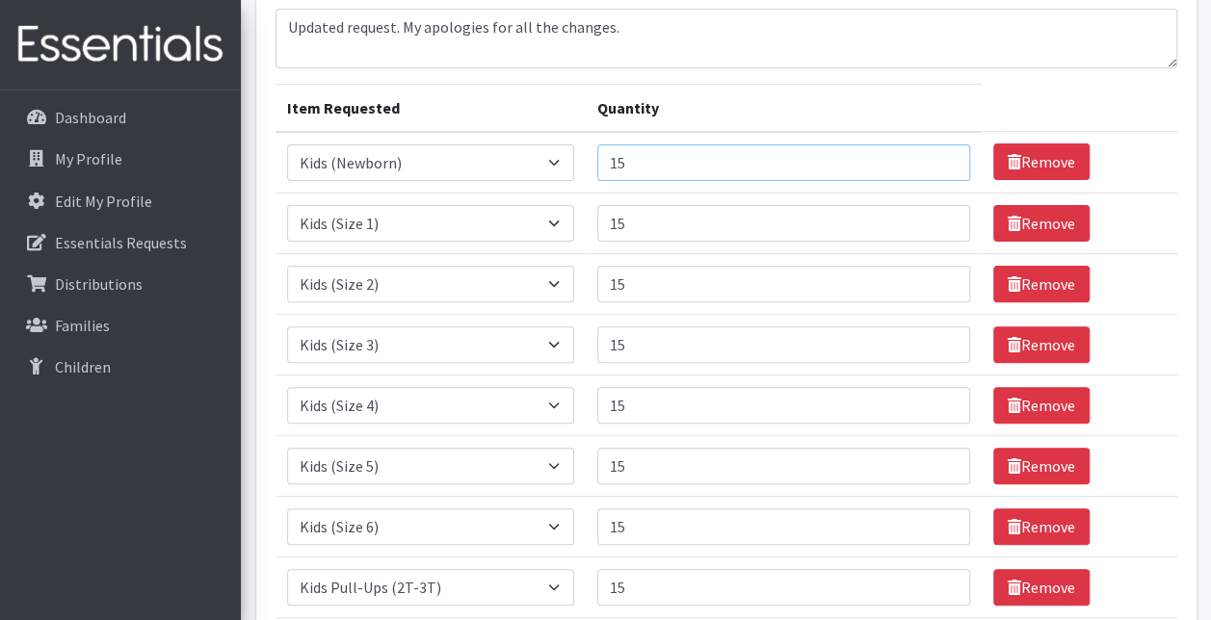
click at [650, 162] on input "15" at bounding box center [783, 162] width 373 height 37
type input "10"
click at [636, 221] on input "15" at bounding box center [783, 223] width 373 height 37
type input "10"
click at [639, 272] on input "15" at bounding box center [783, 284] width 373 height 37
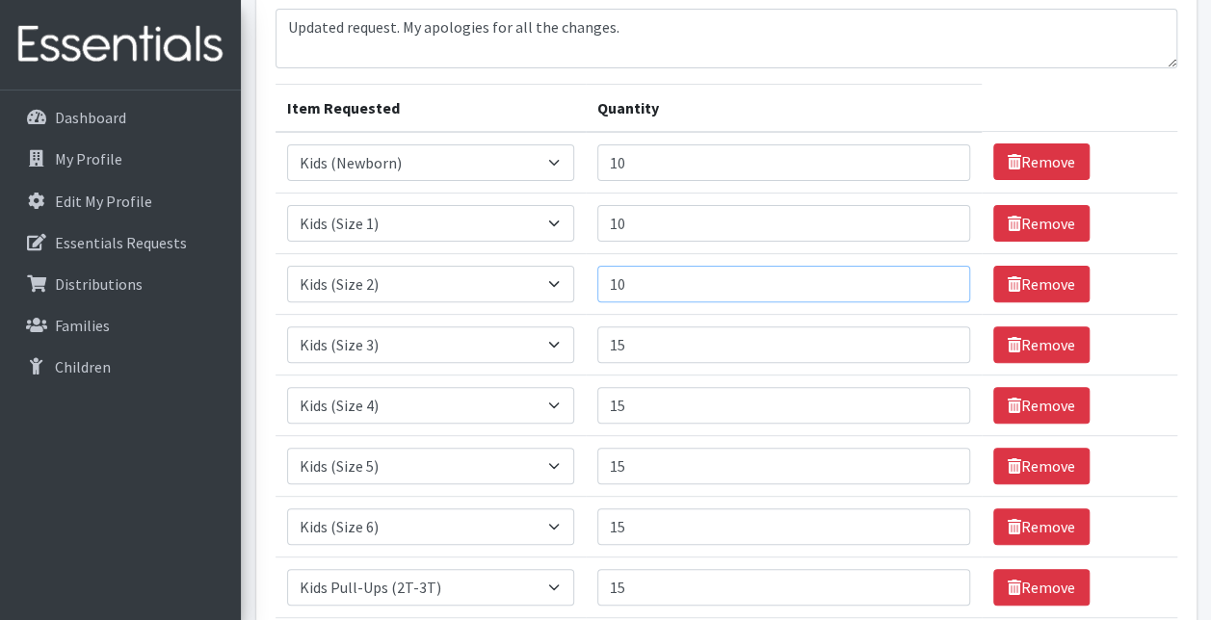
type input "10"
click at [639, 345] on input "15" at bounding box center [783, 344] width 373 height 37
type input "10"
click at [639, 395] on input "15" at bounding box center [783, 405] width 373 height 37
type input "10"
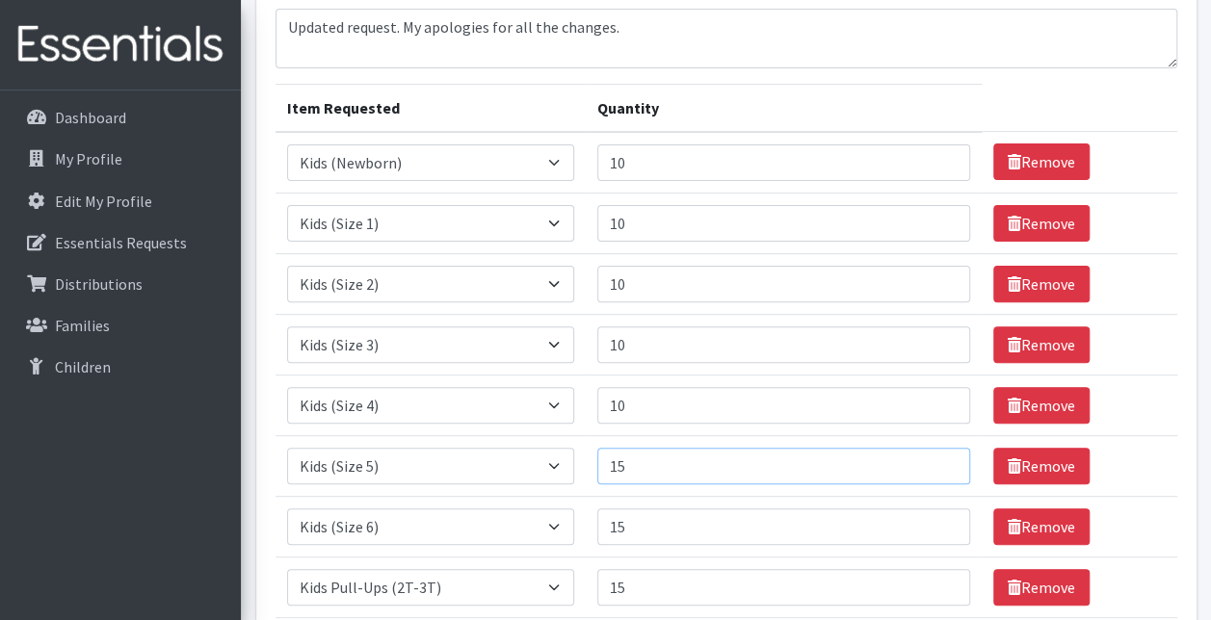
click at [639, 470] on input "15" at bounding box center [783, 466] width 373 height 37
type input "10"
click at [638, 526] on input "15" at bounding box center [783, 527] width 373 height 37
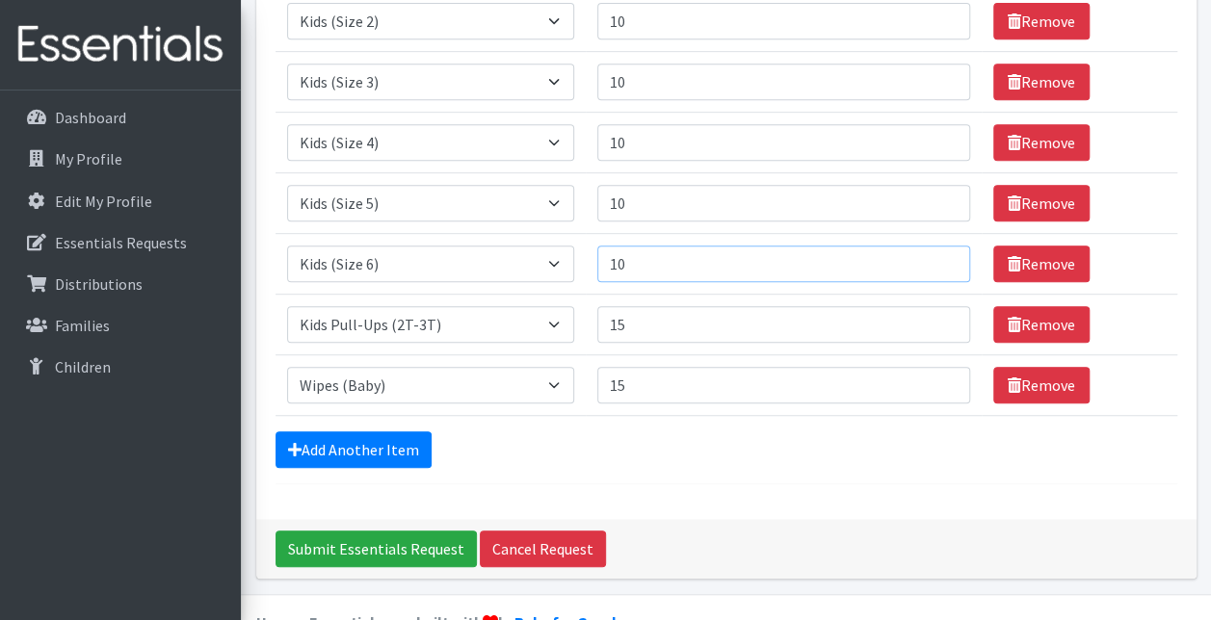
scroll to position [437, 0]
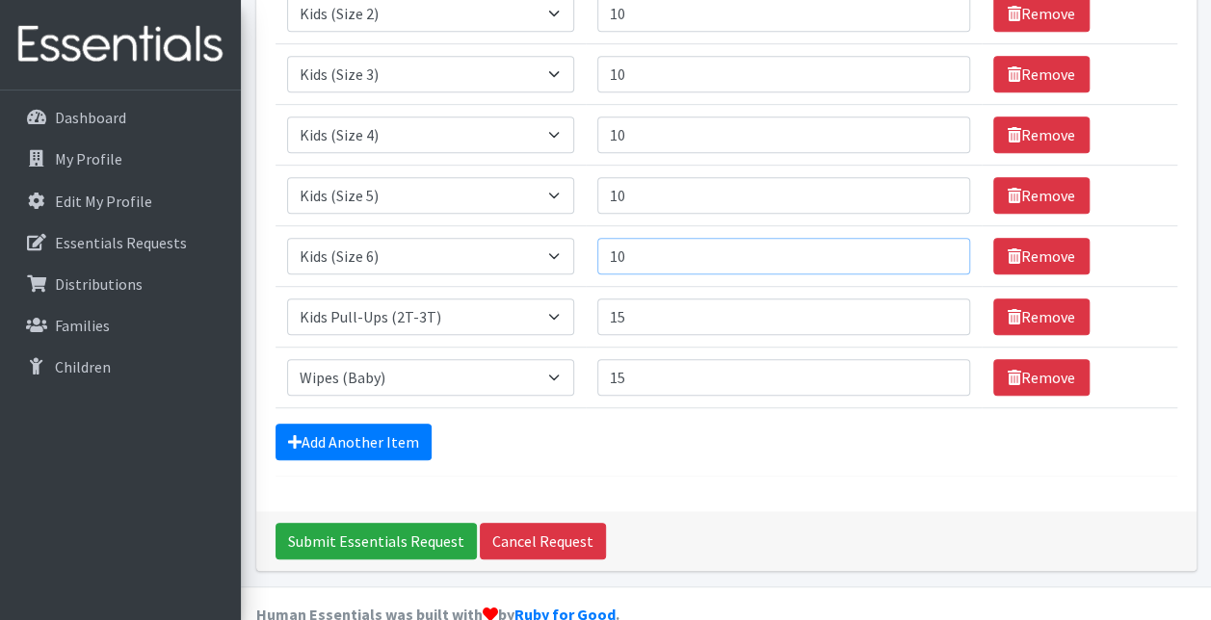
type input "10"
click at [636, 306] on input "15" at bounding box center [783, 317] width 373 height 37
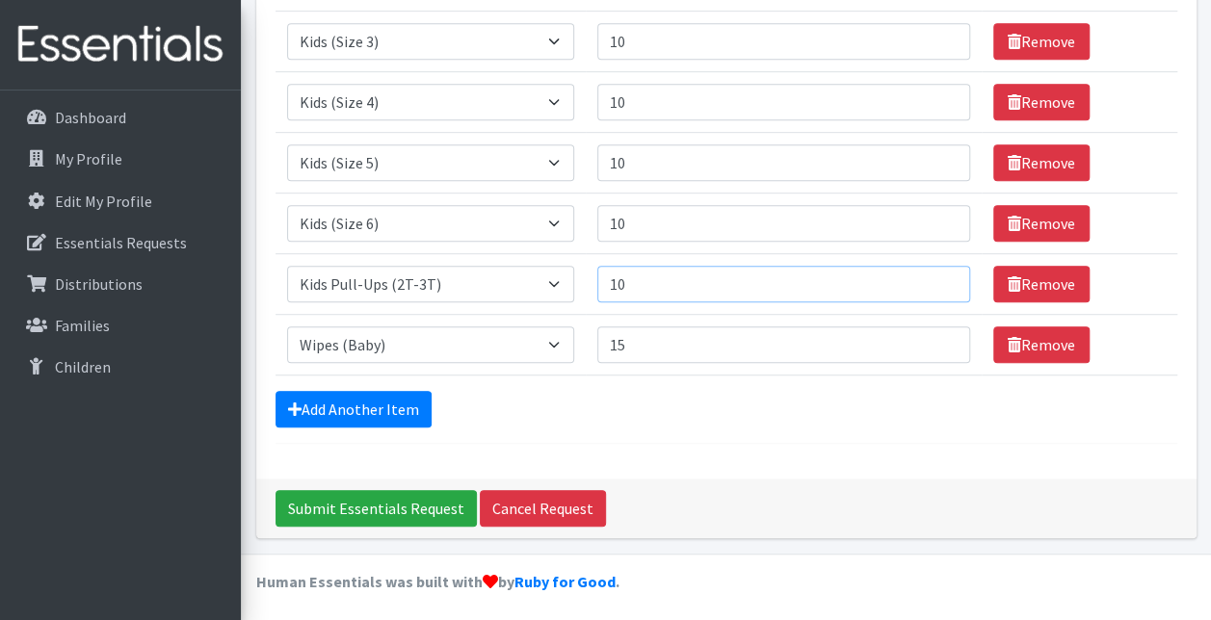
type input "10"
click at [630, 338] on input "15" at bounding box center [783, 344] width 373 height 37
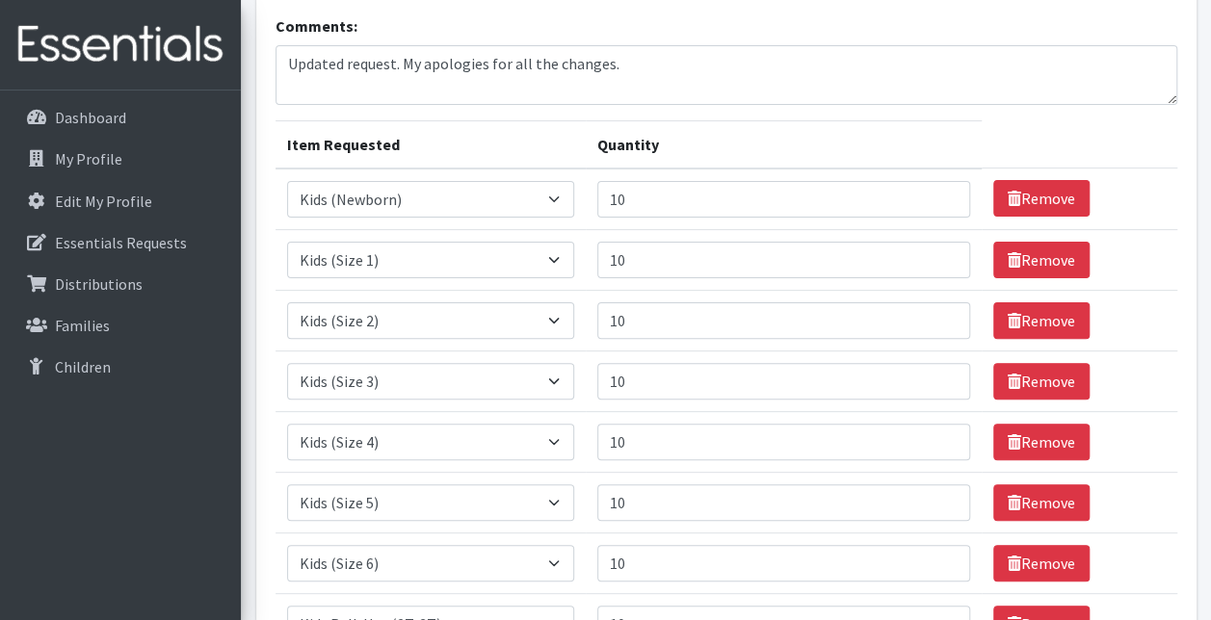
scroll to position [129, 0]
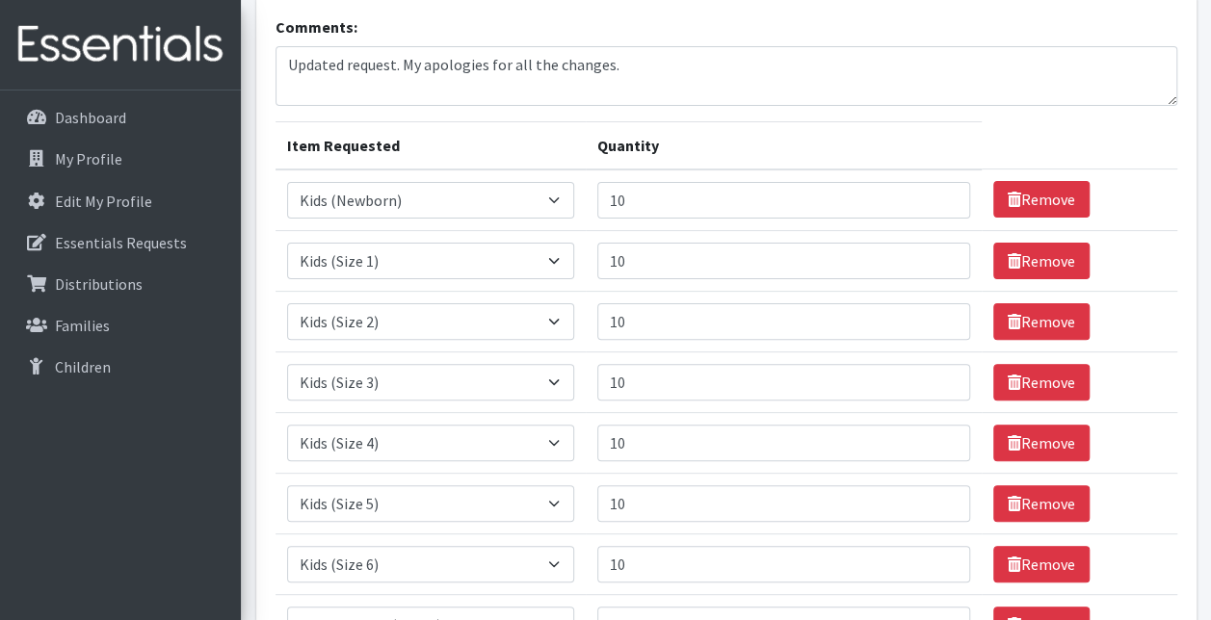
type input "10"
click at [644, 202] on input "10" at bounding box center [783, 200] width 373 height 37
type input "1"
type input "8"
click at [645, 254] on input "10" at bounding box center [783, 261] width 373 height 37
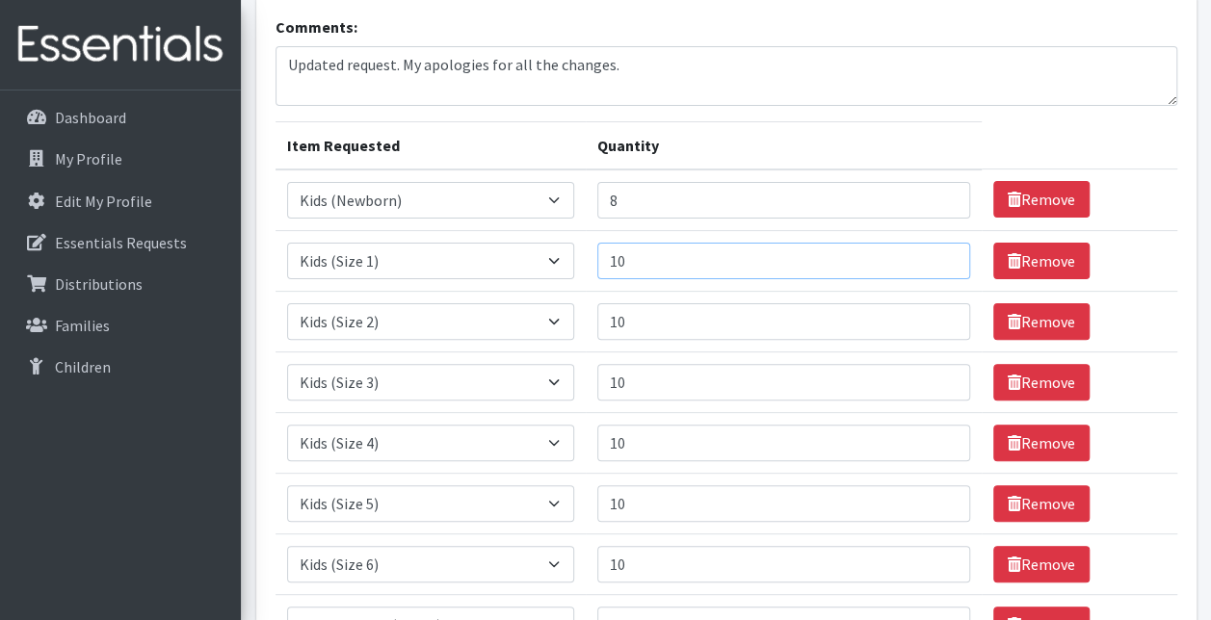
type input "1"
type input "8"
click at [645, 317] on input "10" at bounding box center [783, 321] width 373 height 37
type input "1"
type input "8"
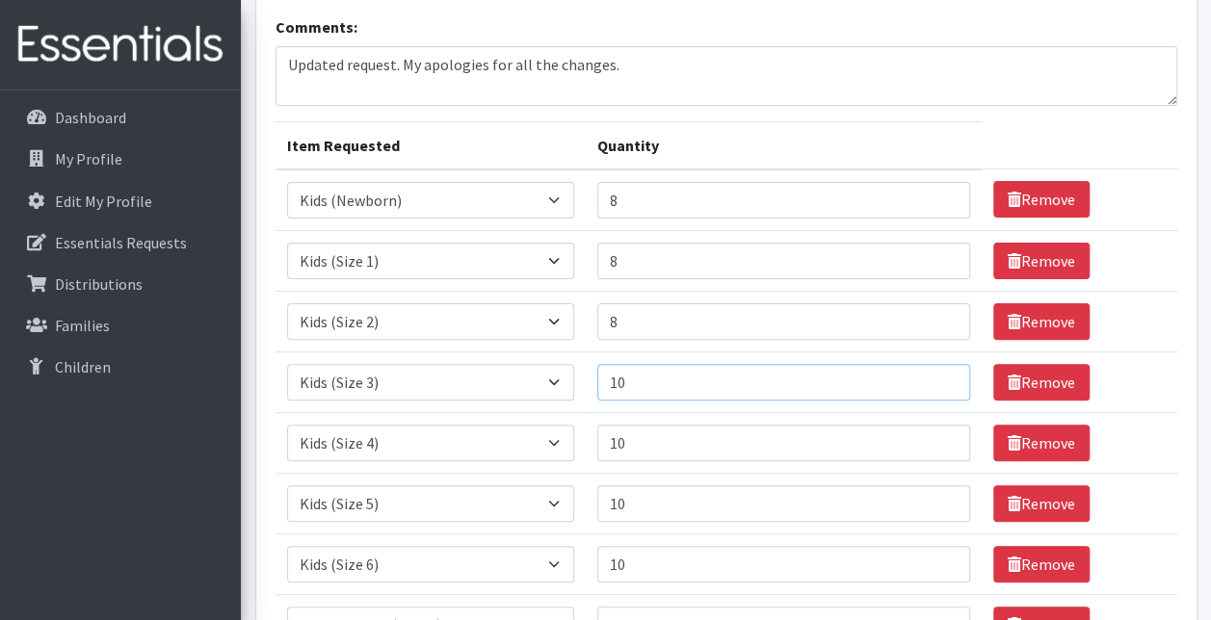
click at [638, 379] on input "10" at bounding box center [783, 382] width 373 height 37
type input "1"
type input "8"
click at [645, 428] on input "10" at bounding box center [783, 443] width 373 height 37
type input "1"
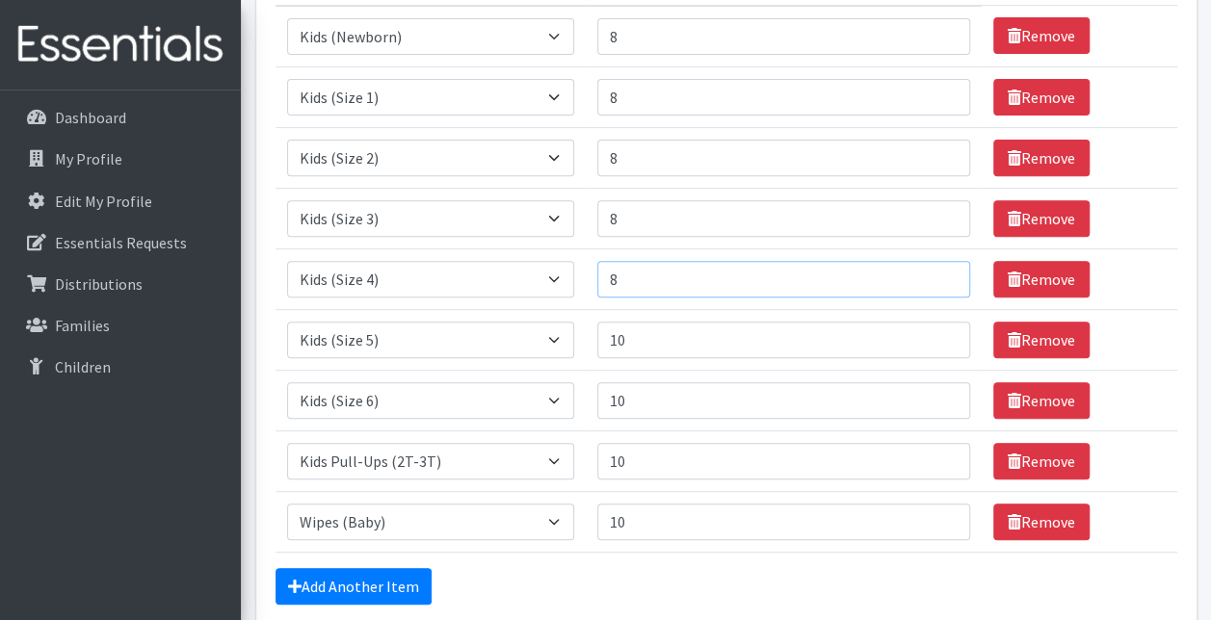
scroll to position [324, 0]
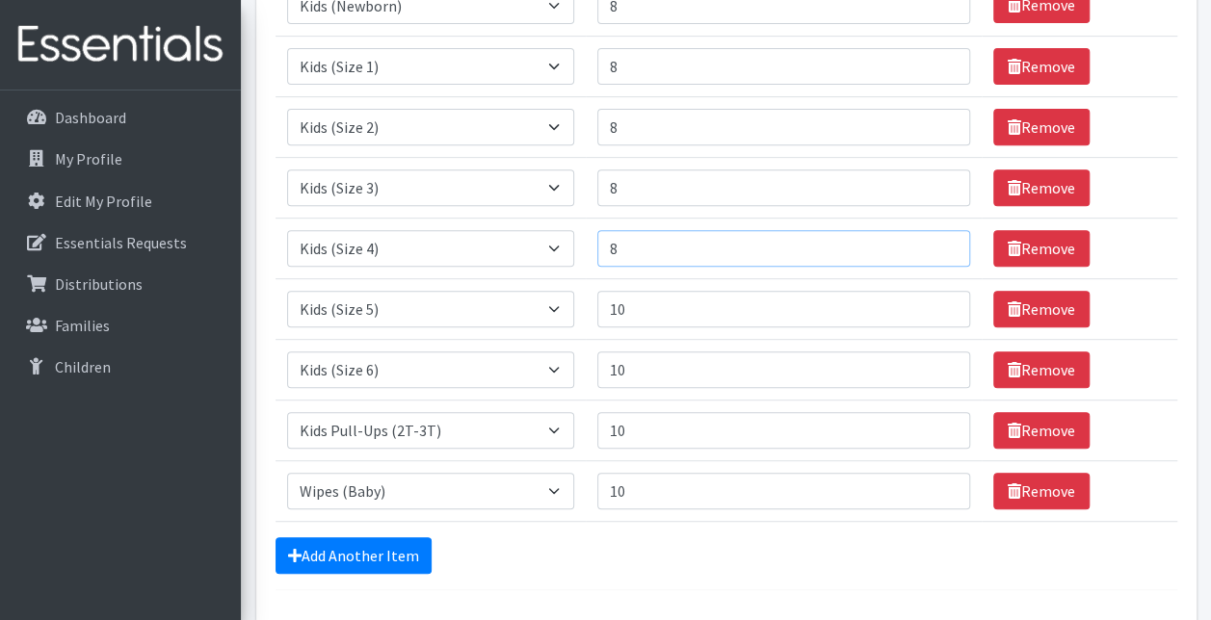
type input "8"
click at [638, 306] on input "10" at bounding box center [783, 309] width 373 height 37
type input "1"
type input "8"
click at [643, 368] on input "10" at bounding box center [783, 370] width 373 height 37
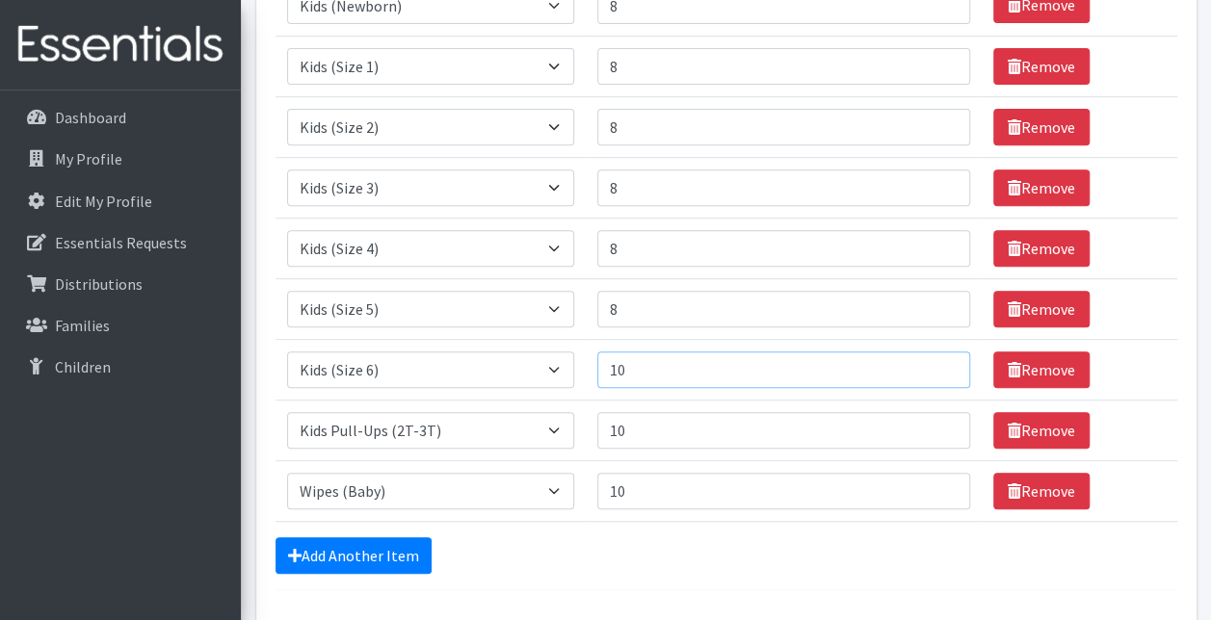
type input "1"
type input "8"
click at [649, 420] on input "10" at bounding box center [783, 430] width 373 height 37
type input "1"
type input "8"
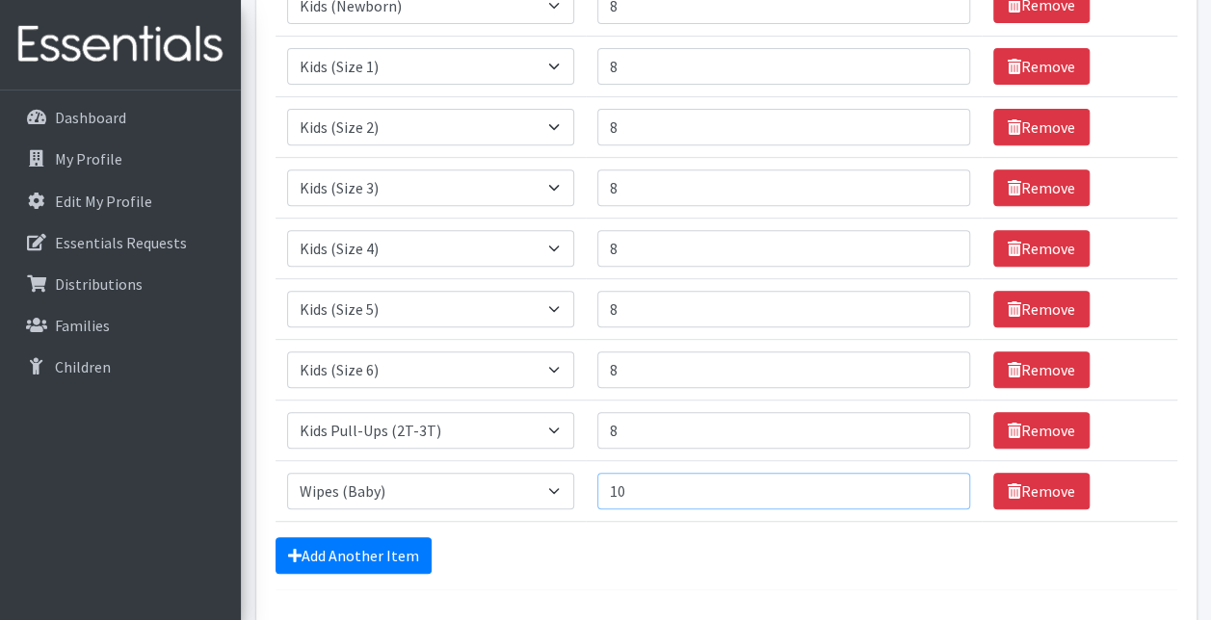
click at [652, 484] on input "10" at bounding box center [783, 491] width 373 height 37
type input "1"
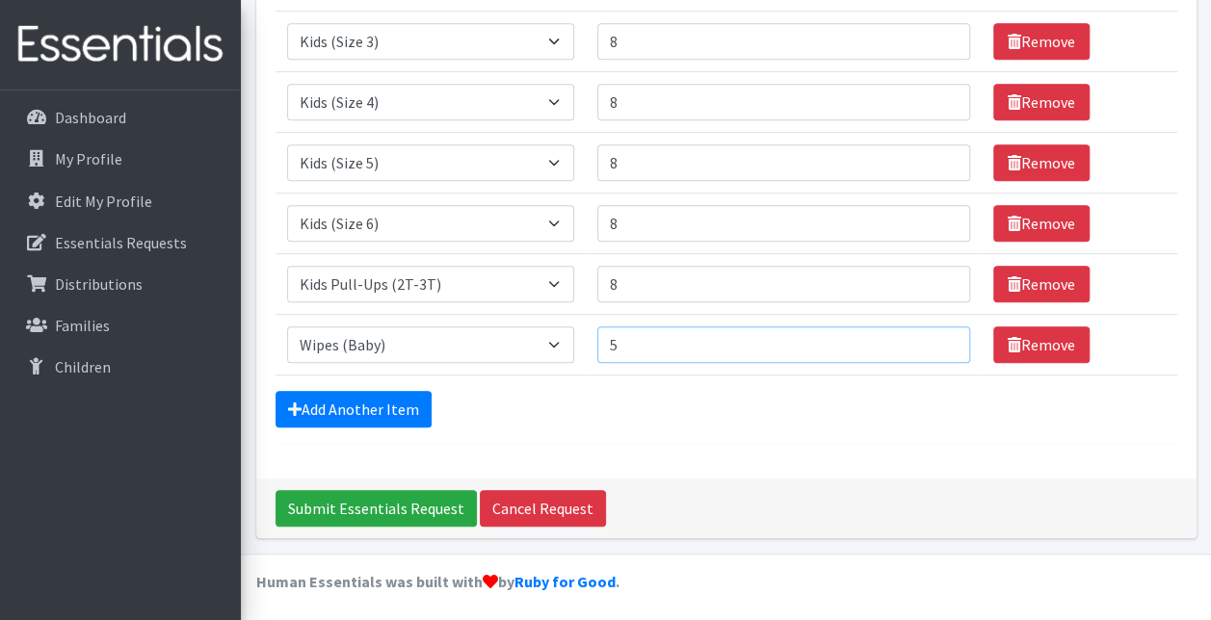
type input "5"
click at [366, 510] on input "Submit Essentials Request" at bounding box center [375, 508] width 201 height 37
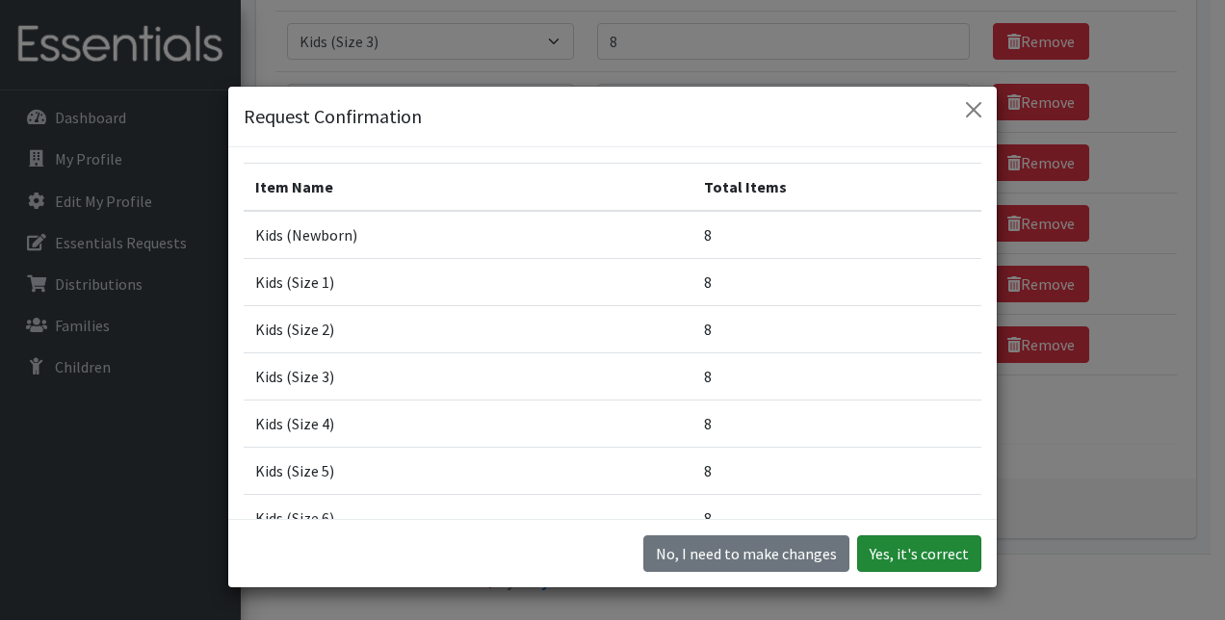
click at [913, 557] on button "Yes, it's correct" at bounding box center [919, 553] width 124 height 37
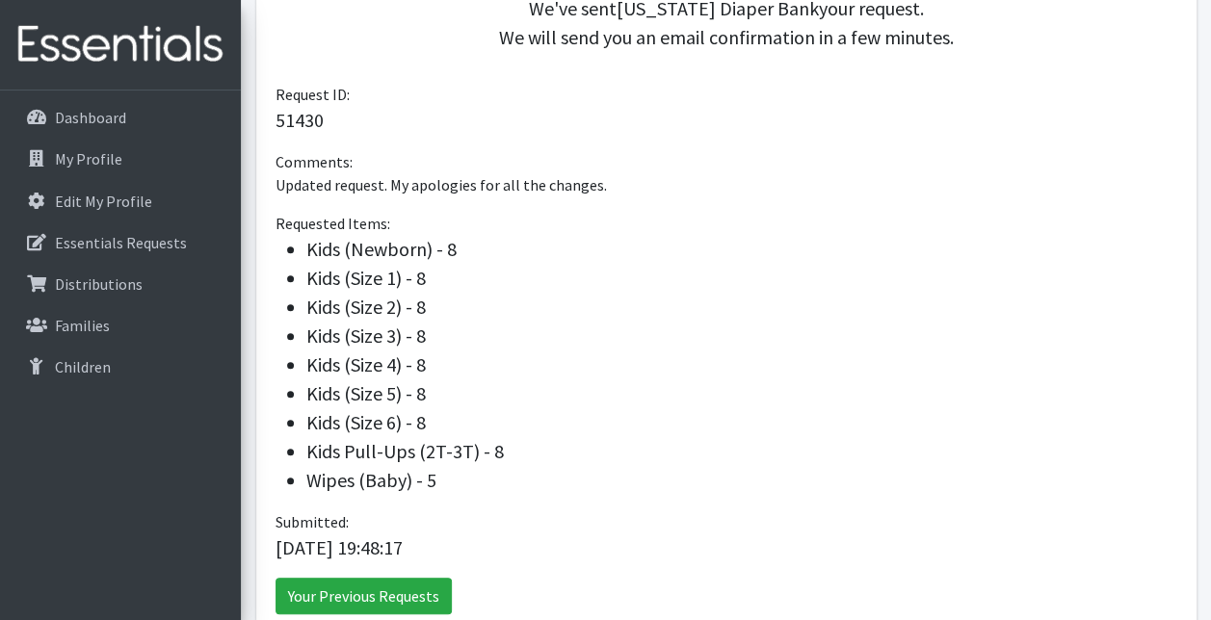
scroll to position [652, 0]
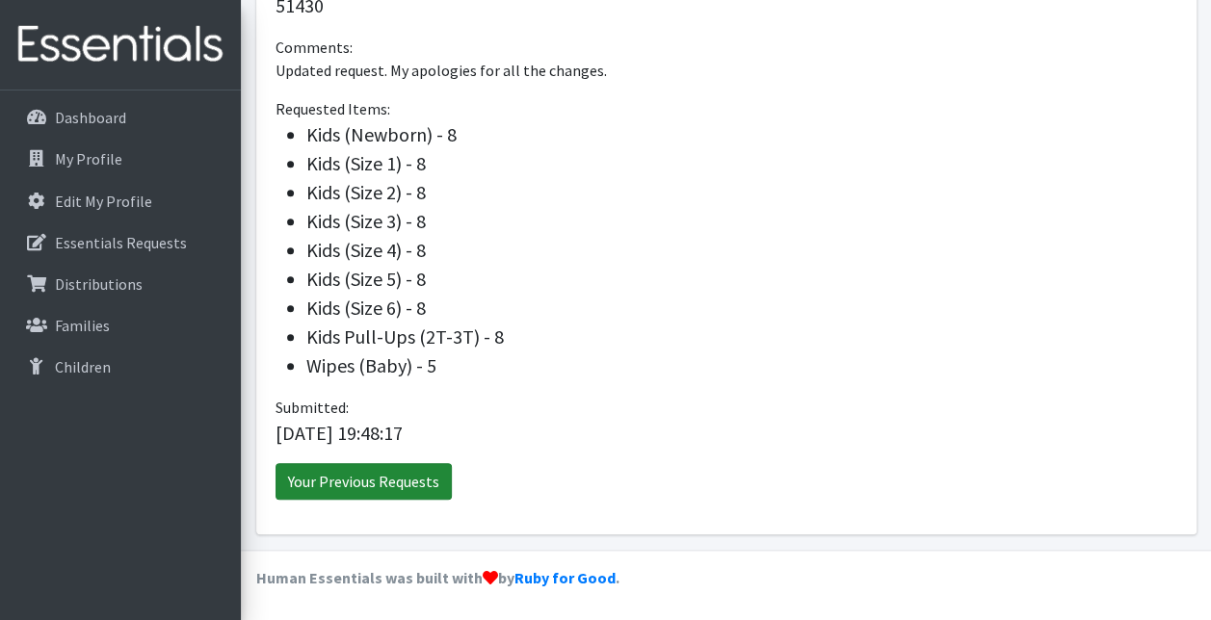
click at [359, 483] on link "Your Previous Requests" at bounding box center [363, 481] width 176 height 37
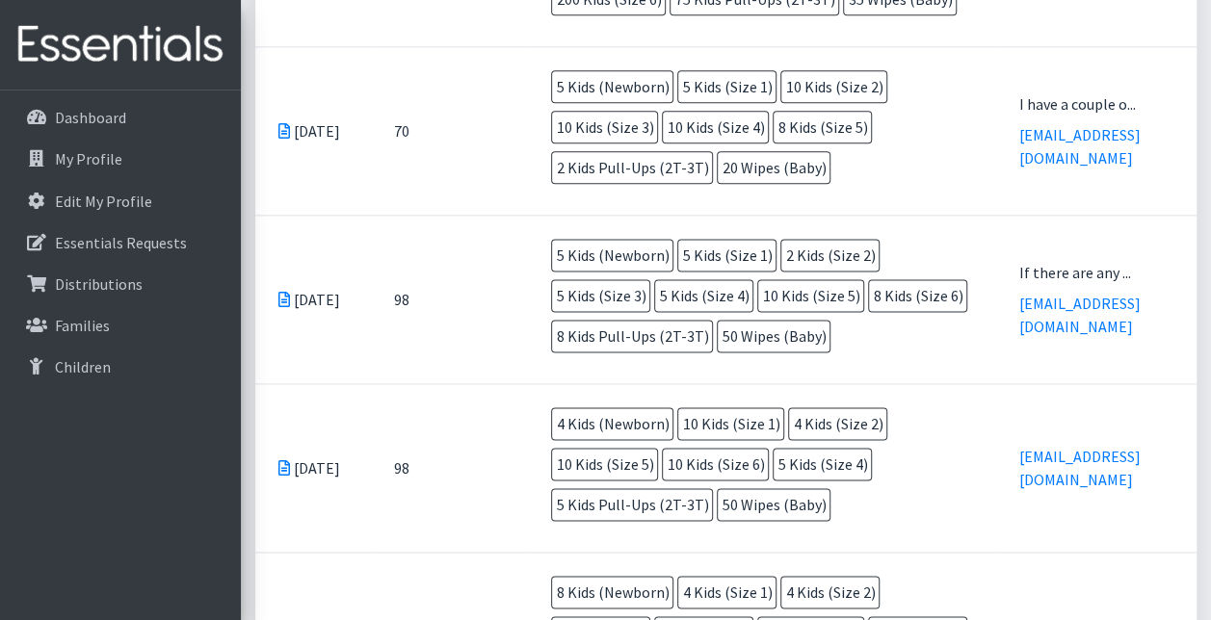
scroll to position [1234, 0]
